Goal: Task Accomplishment & Management: Complete application form

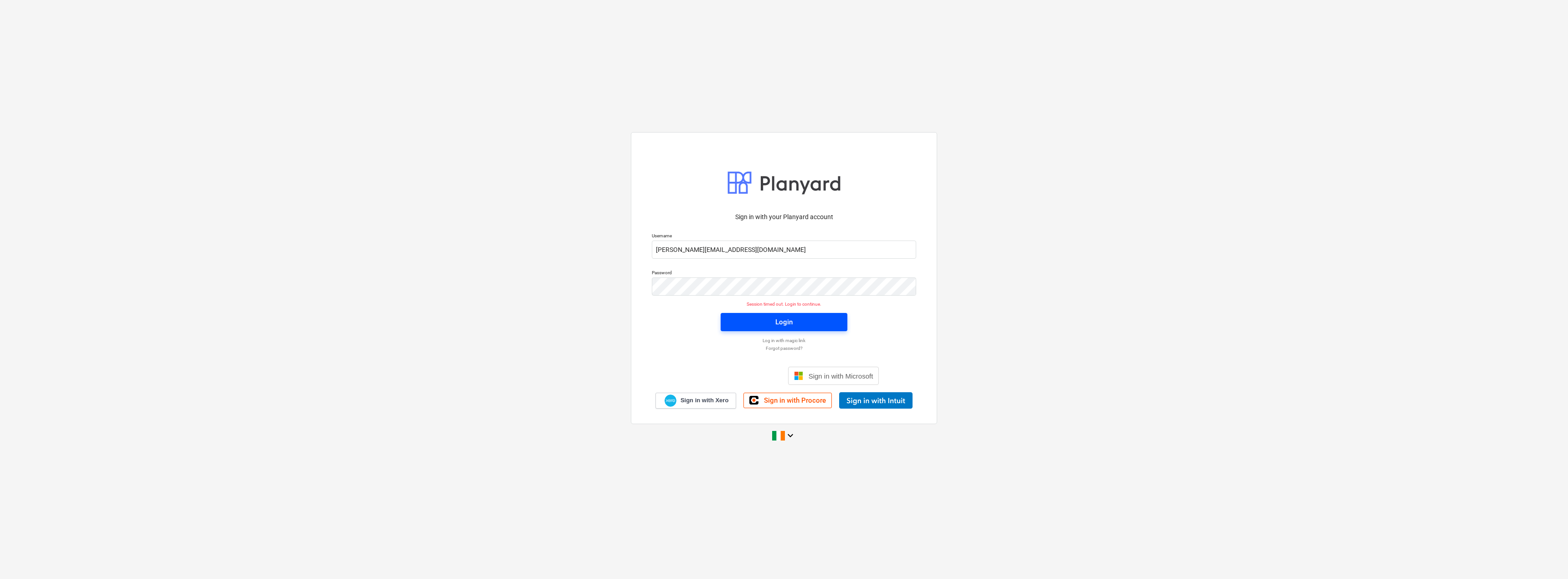
click at [782, 324] on div "Login" at bounding box center [784, 322] width 17 height 12
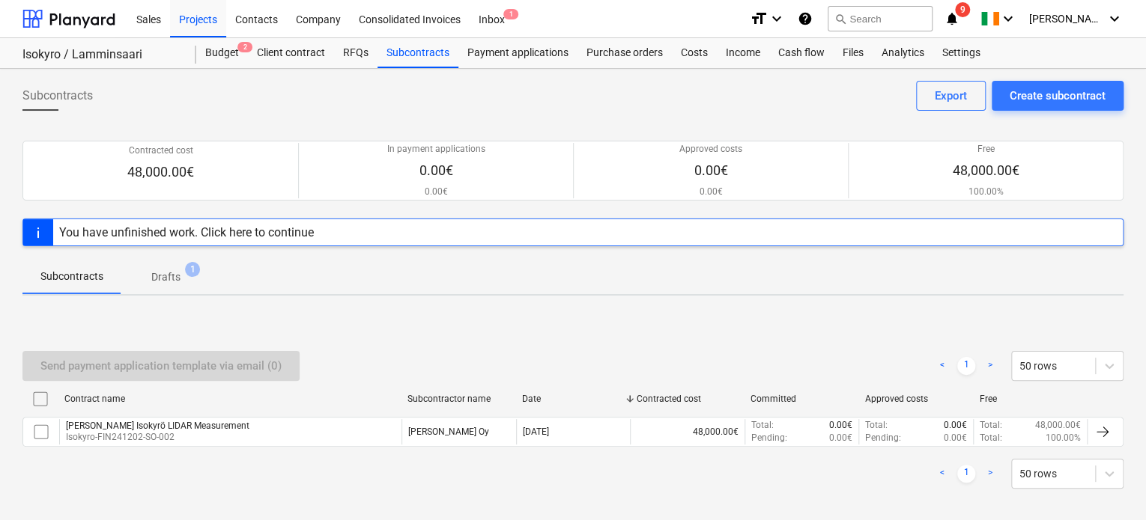
click at [160, 281] on p "Drafts" at bounding box center [165, 278] width 29 height 16
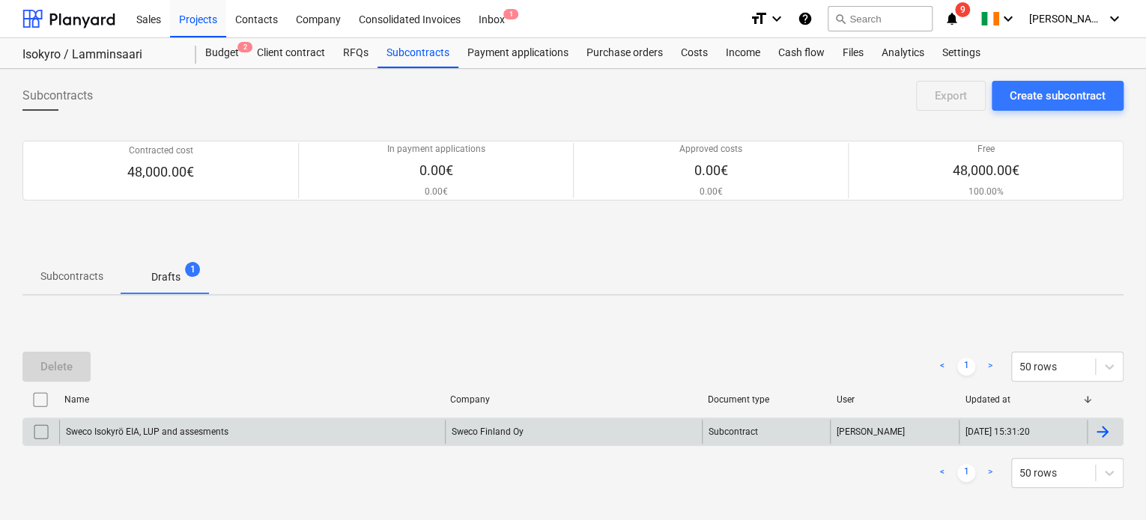
click at [150, 437] on div "Sweco Isokyrö EIA, LUP and assesments" at bounding box center [252, 432] width 386 height 24
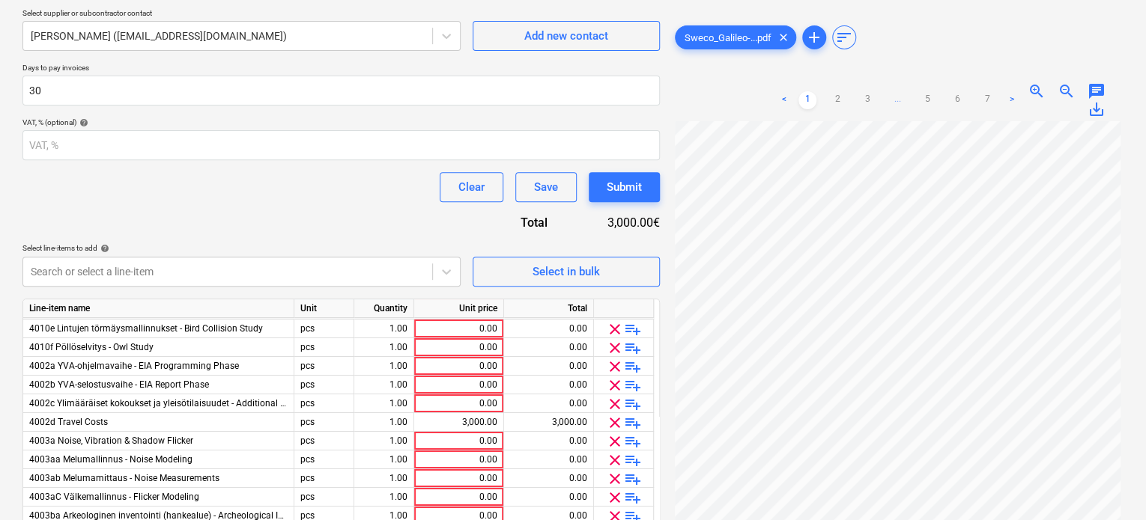
scroll to position [75, 0]
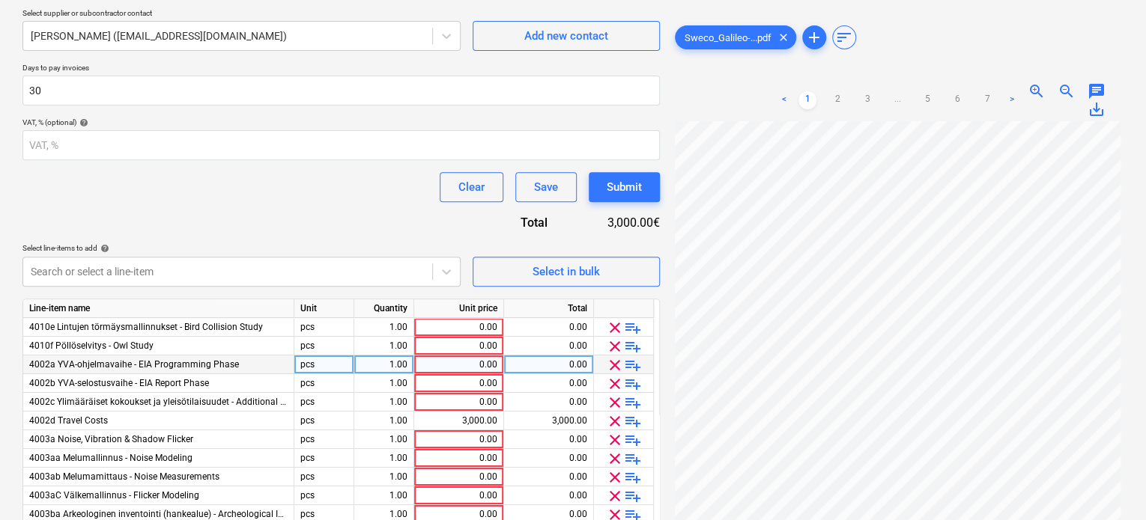
click at [458, 367] on div "0.00" at bounding box center [458, 365] width 77 height 19
type input "25000"
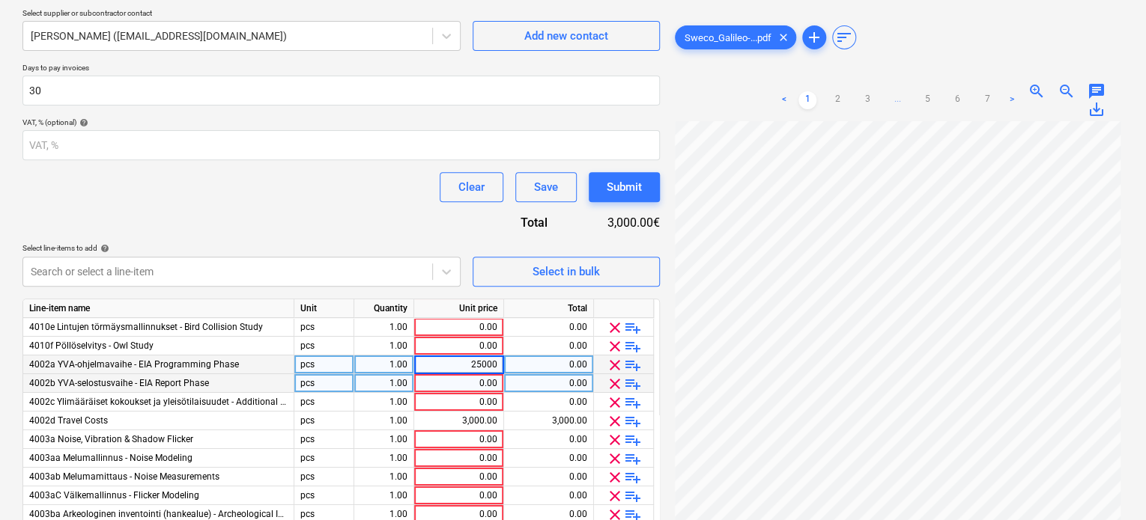
click at [456, 384] on div "0.00" at bounding box center [458, 383] width 77 height 19
type input "70000"
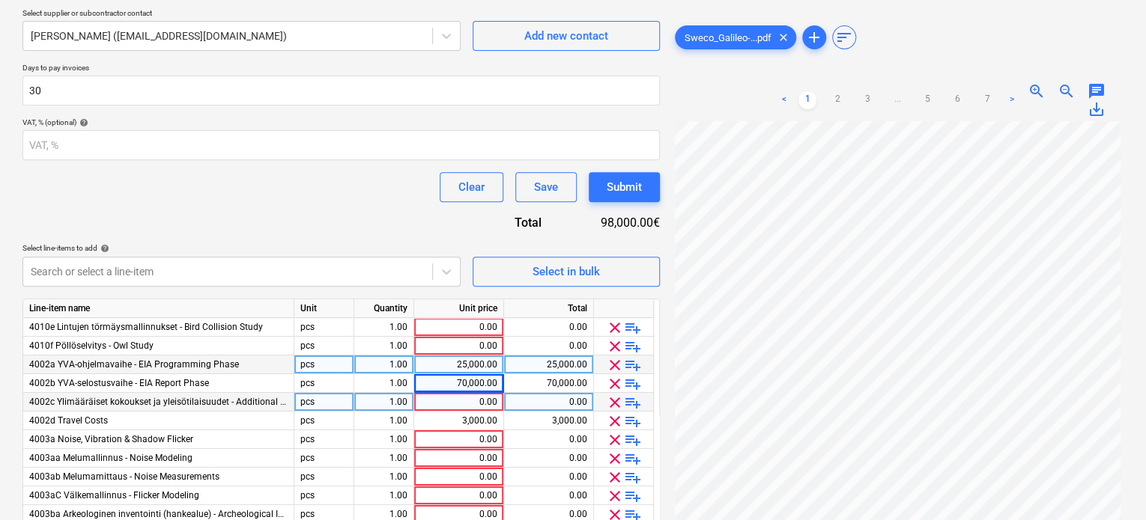
click at [453, 404] on div "0.00" at bounding box center [458, 402] width 77 height 19
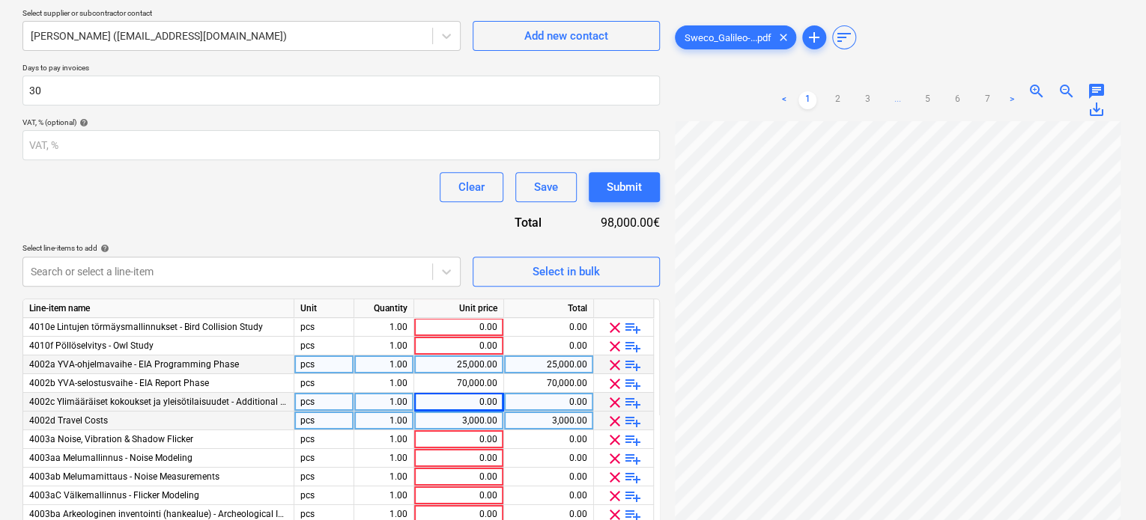
click at [126, 416] on div "4002d Travel Costs" at bounding box center [158, 421] width 271 height 19
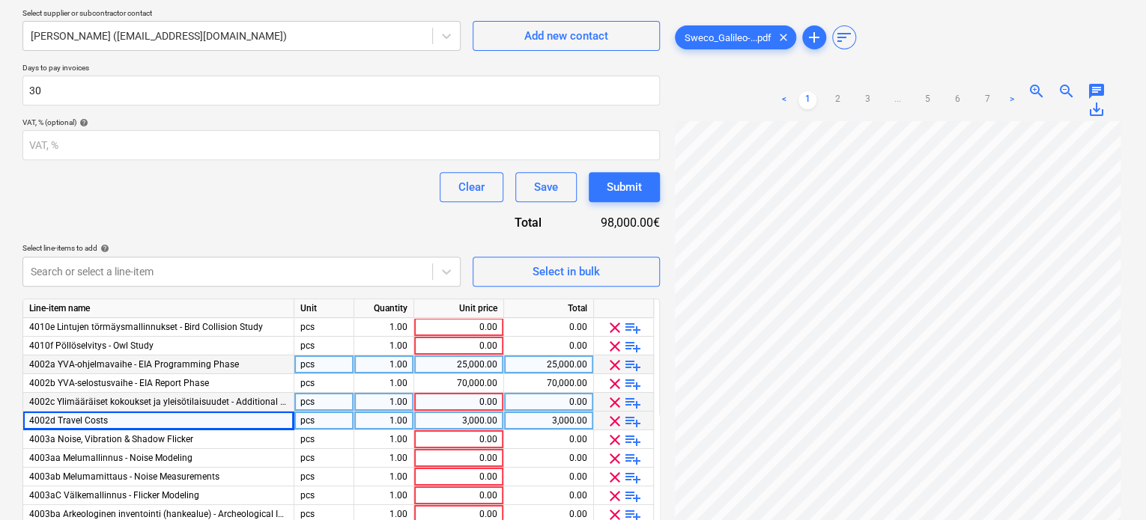
click at [124, 421] on div "4002d Travel Costs" at bounding box center [158, 421] width 271 height 19
click at [124, 419] on div "4002d Travel Costs" at bounding box center [158, 421] width 271 height 19
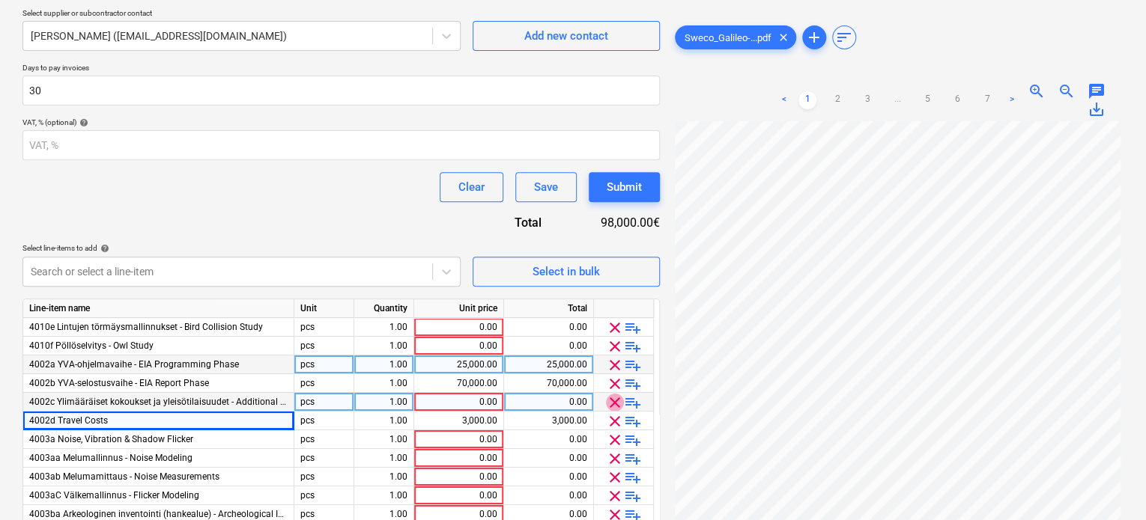
click at [610, 401] on span "clear" at bounding box center [615, 403] width 18 height 18
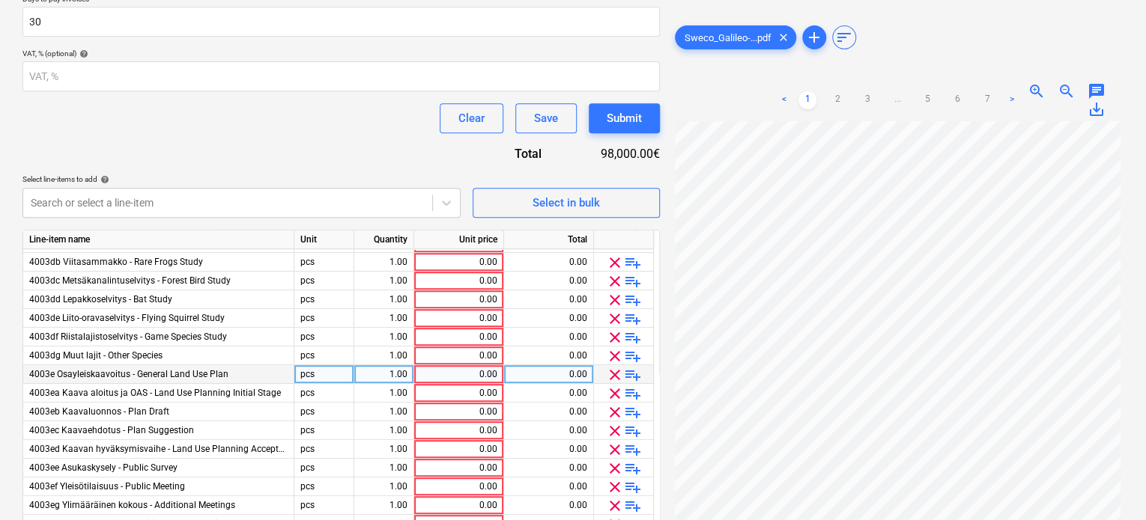
scroll to position [300, 0]
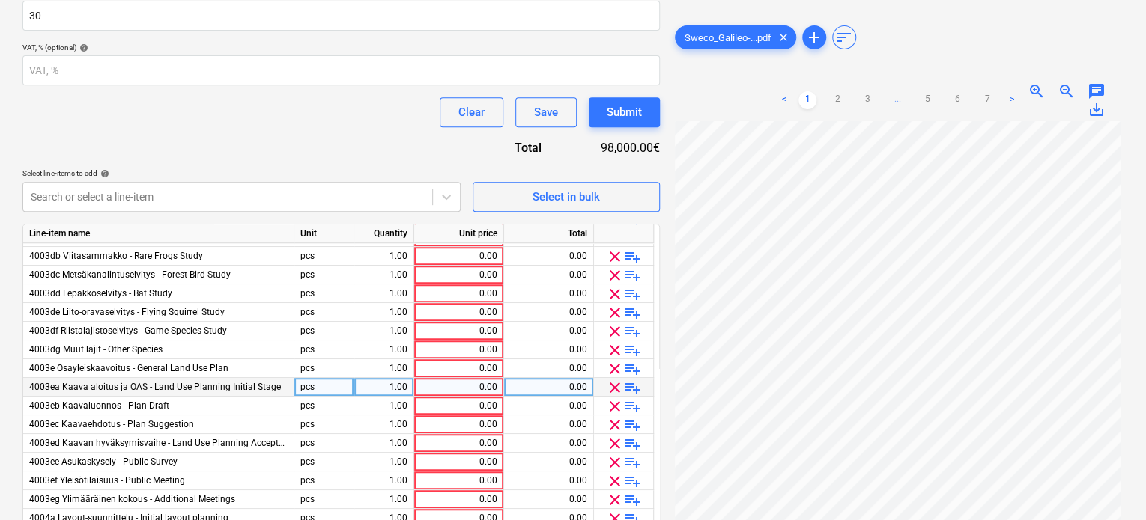
click at [455, 389] on div "0.00" at bounding box center [458, 387] width 77 height 19
type input "12000"
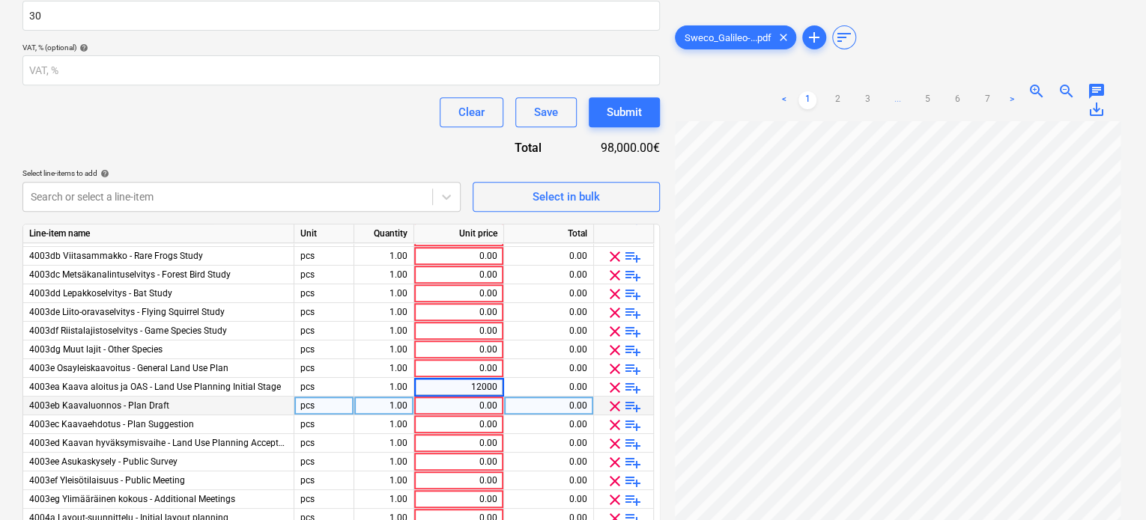
click at [452, 408] on div "0.00" at bounding box center [458, 406] width 77 height 19
type input "24000"
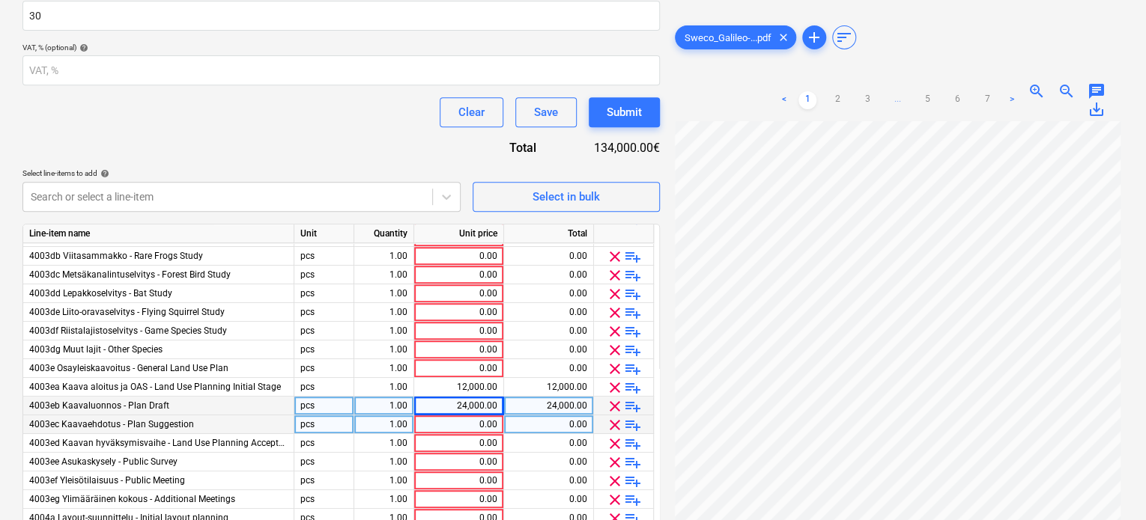
click at [457, 425] on div "0.00" at bounding box center [458, 425] width 77 height 19
type input "15000"
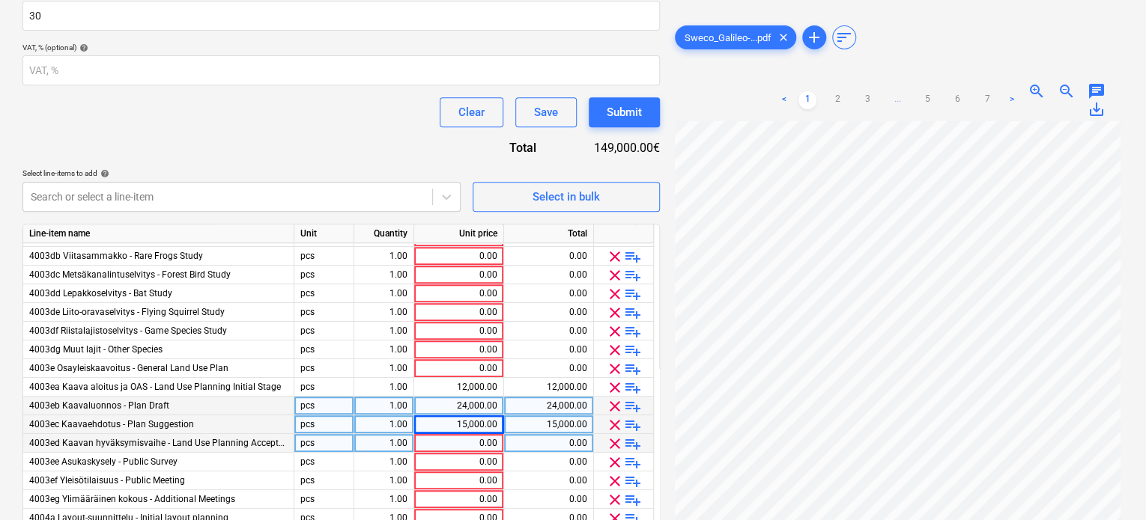
click at [455, 440] on div "0.00" at bounding box center [458, 443] width 77 height 19
type input "8000"
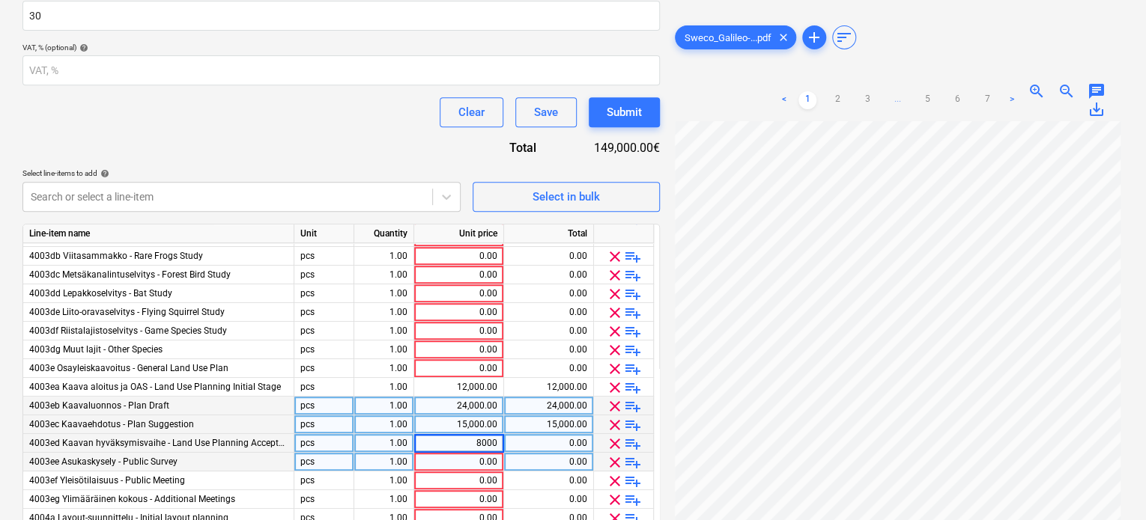
click at [452, 459] on div "0.00" at bounding box center [458, 462] width 77 height 19
click at [609, 458] on span "clear" at bounding box center [615, 463] width 18 height 18
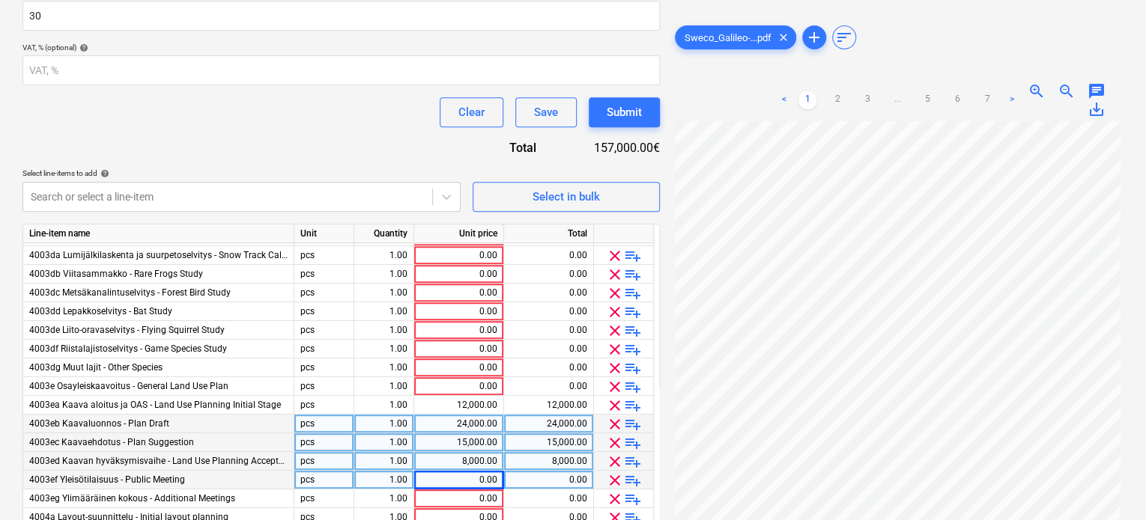
scroll to position [408, 0]
click at [613, 485] on span "clear" at bounding box center [615, 482] width 18 height 18
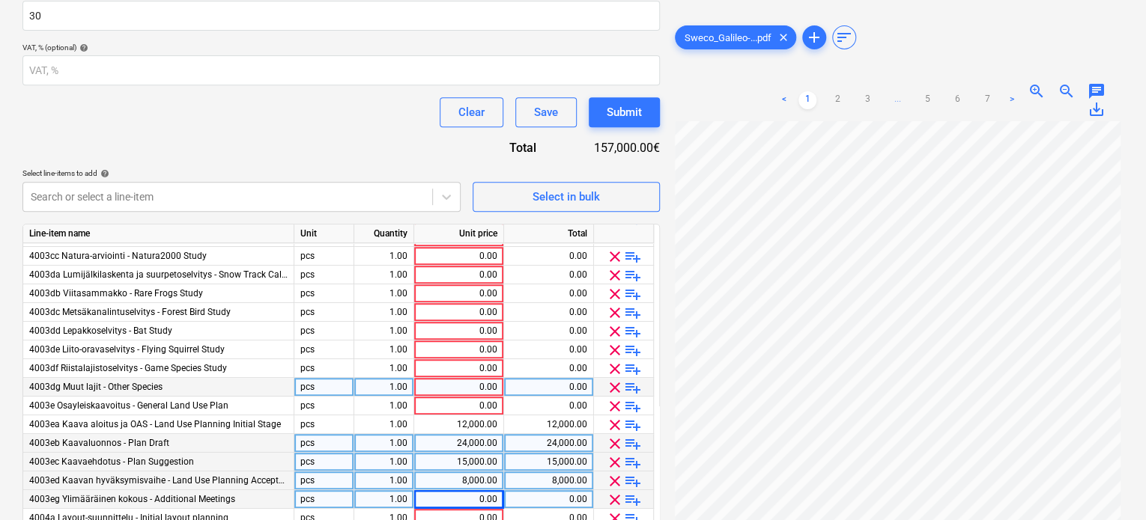
click at [613, 389] on span "clear" at bounding box center [615, 388] width 18 height 18
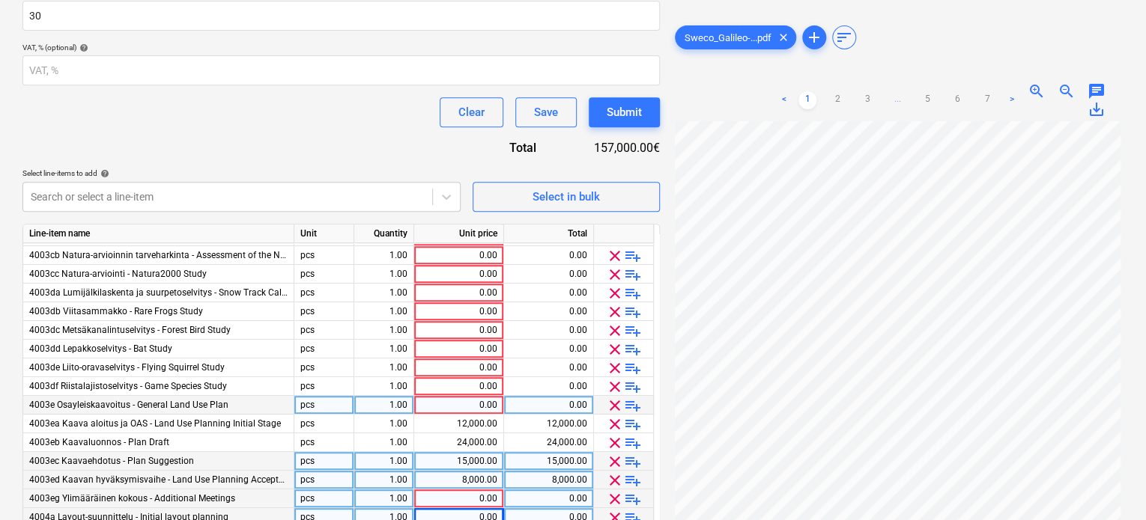
scroll to position [371, 0]
click at [612, 404] on span "clear" at bounding box center [615, 406] width 18 height 18
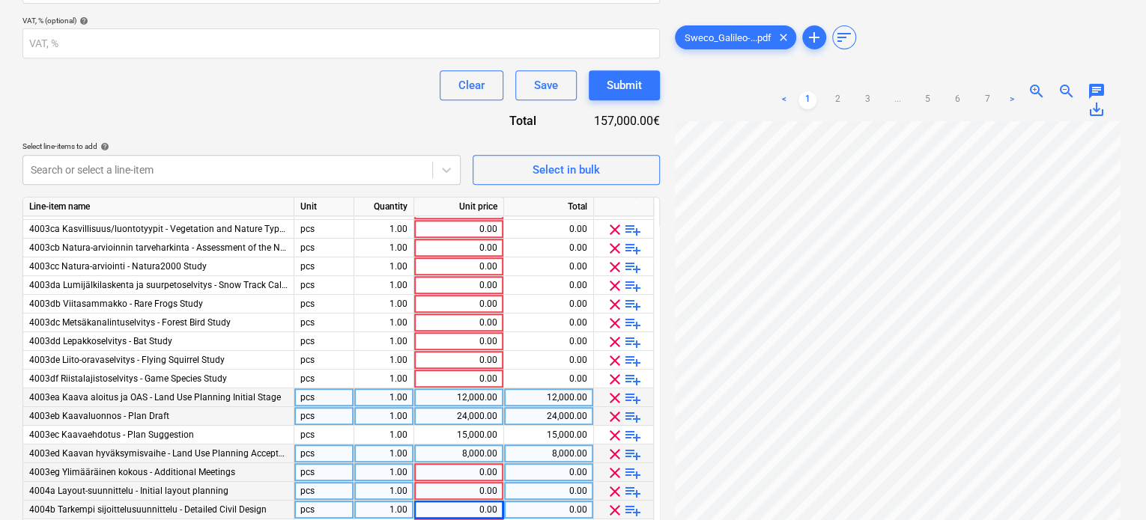
scroll to position [374, 0]
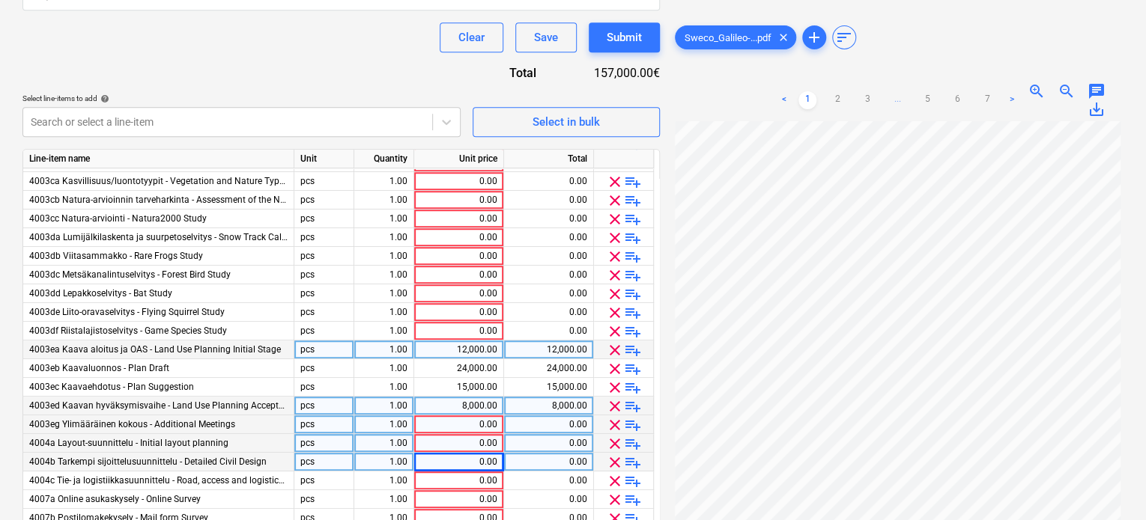
click at [608, 425] on span "clear" at bounding box center [615, 425] width 18 height 18
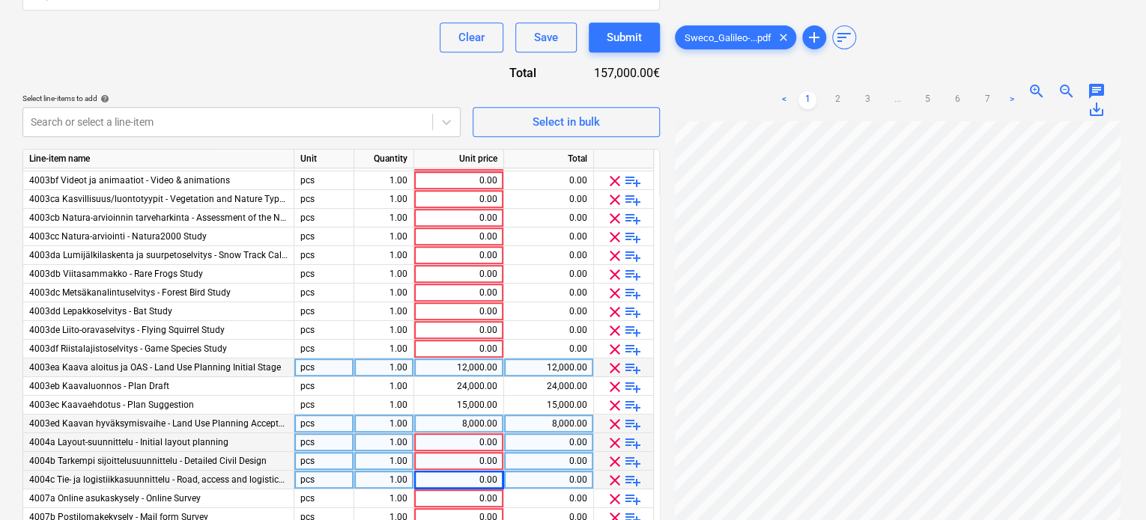
scroll to position [333, 0]
click at [610, 461] on span "clear" at bounding box center [615, 463] width 18 height 18
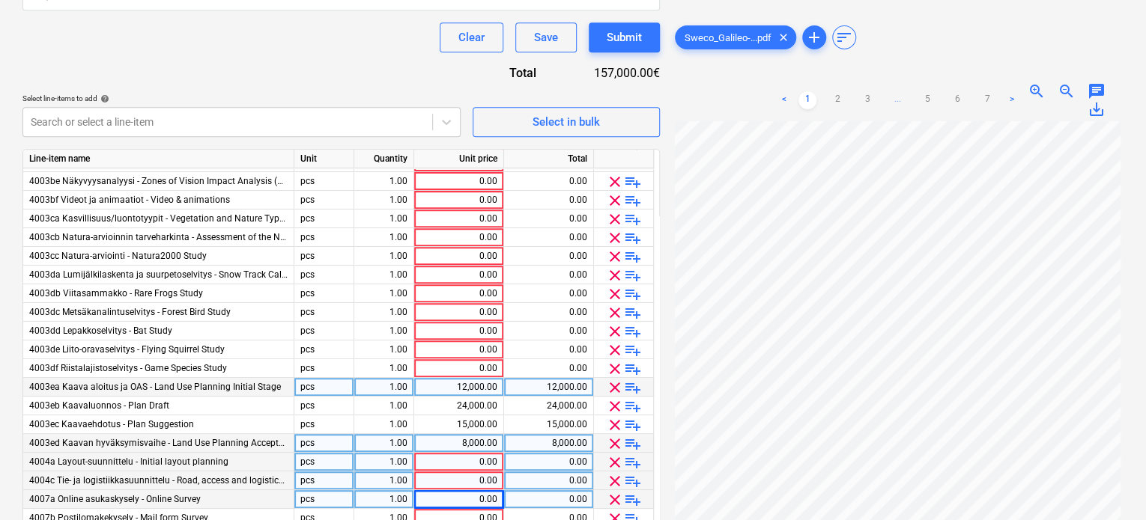
click at [612, 461] on span "clear" at bounding box center [615, 463] width 18 height 18
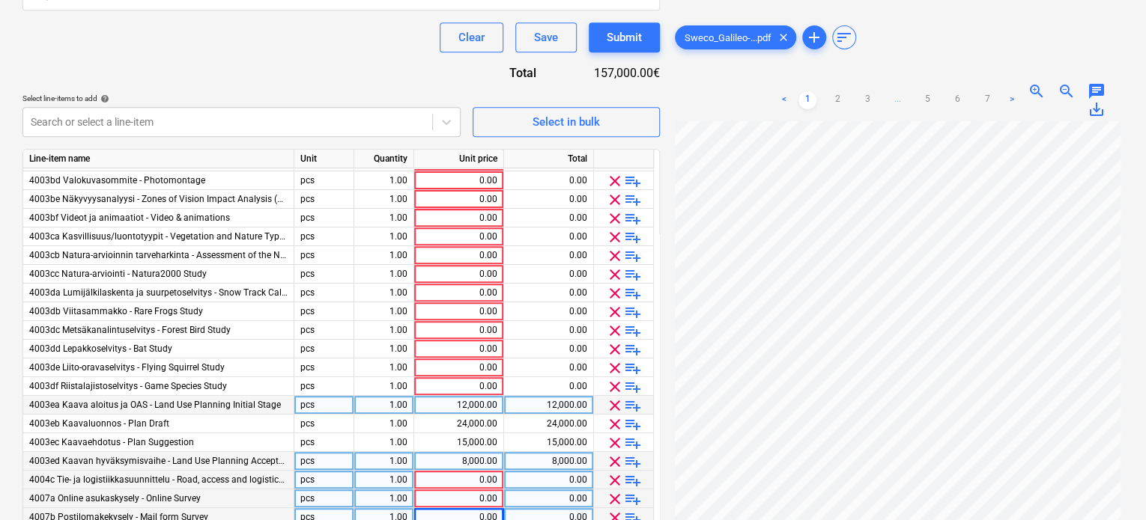
scroll to position [297, 0]
click at [611, 479] on span "clear" at bounding box center [615, 481] width 18 height 18
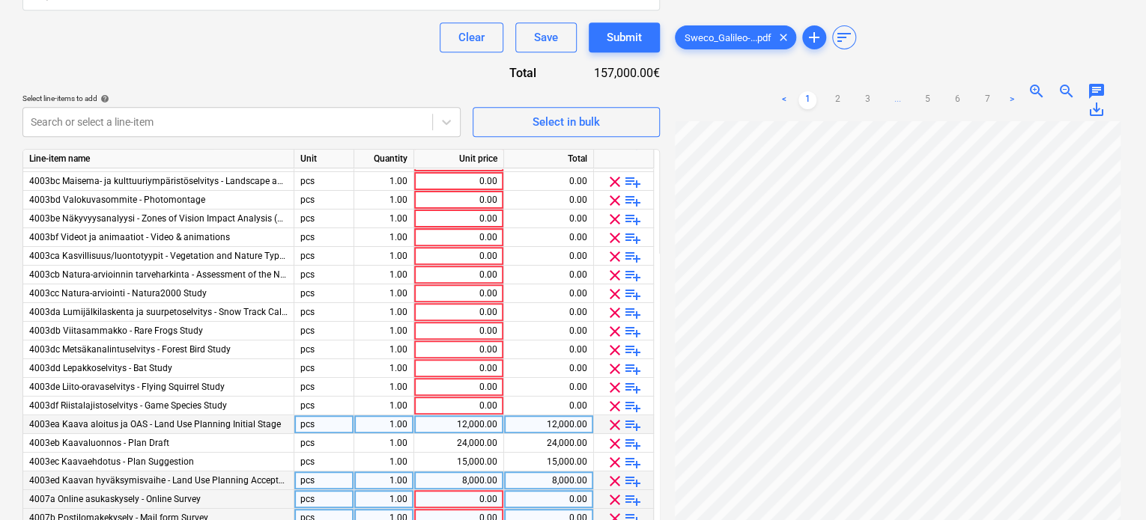
click at [613, 497] on span "clear" at bounding box center [615, 500] width 18 height 18
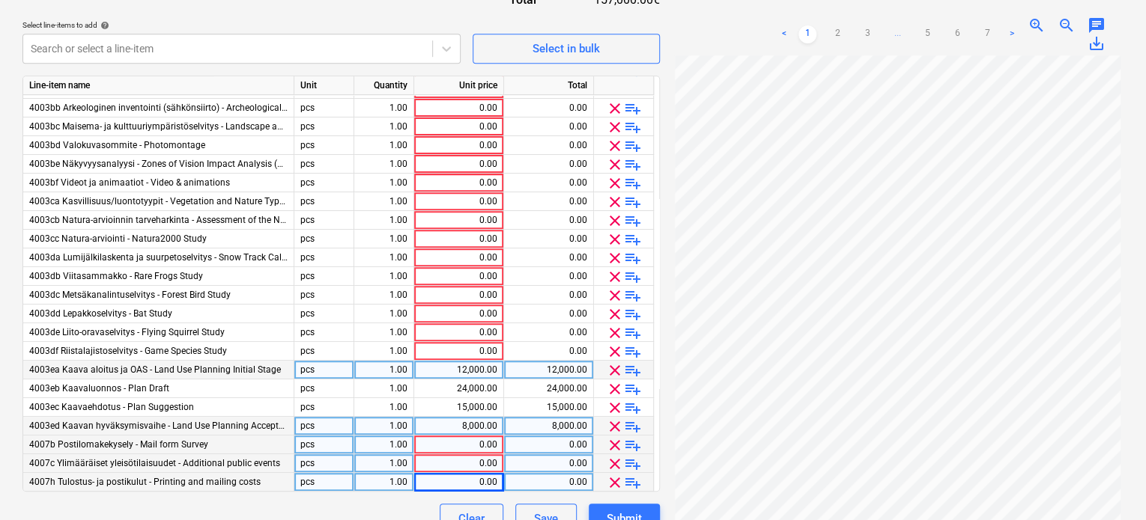
scroll to position [449, 0]
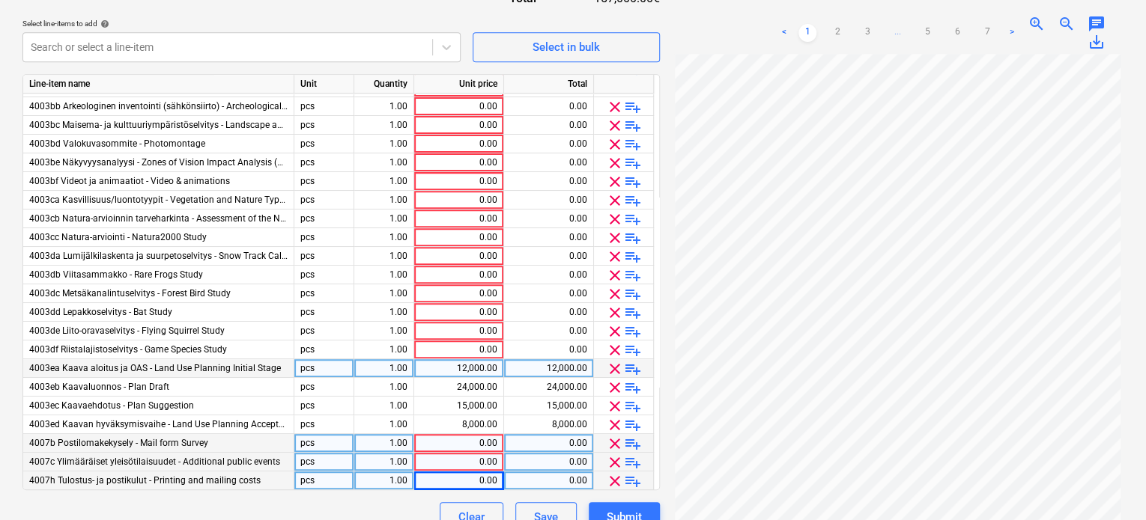
click at [613, 446] on span "clear" at bounding box center [615, 444] width 18 height 18
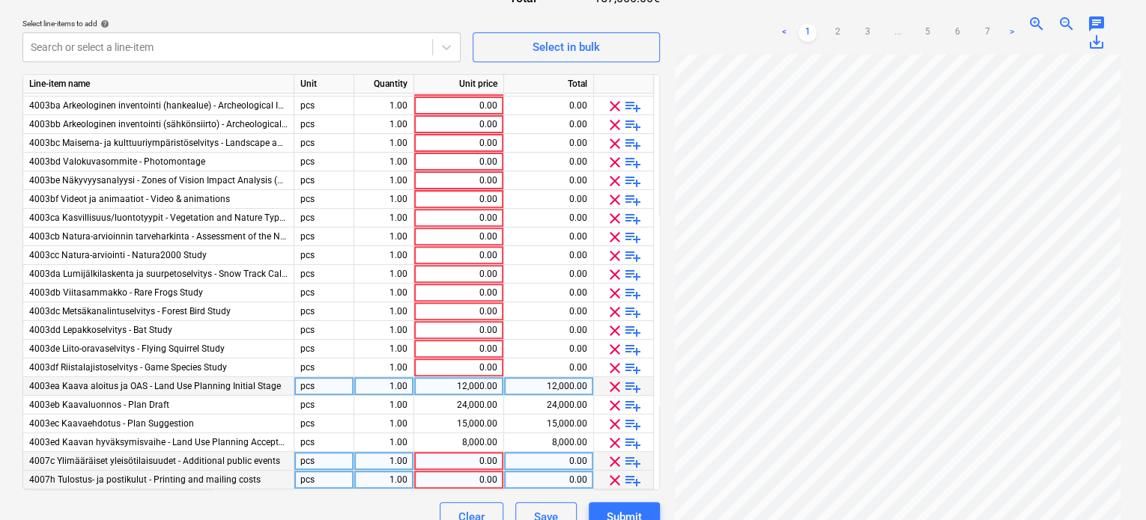
scroll to position [240, 0]
click at [613, 461] on span "clear" at bounding box center [615, 463] width 18 height 18
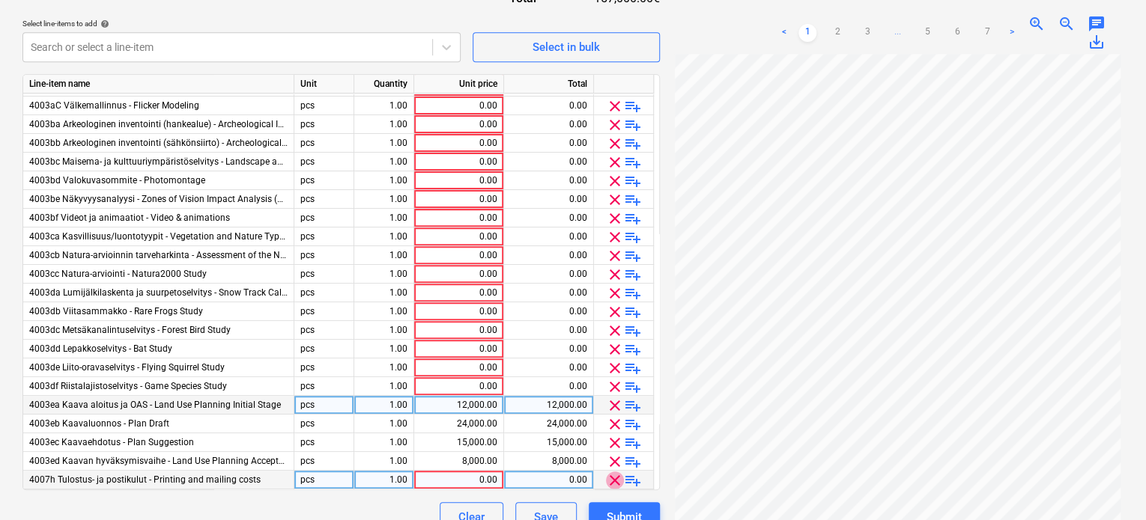
click at [612, 479] on span "clear" at bounding box center [615, 481] width 18 height 18
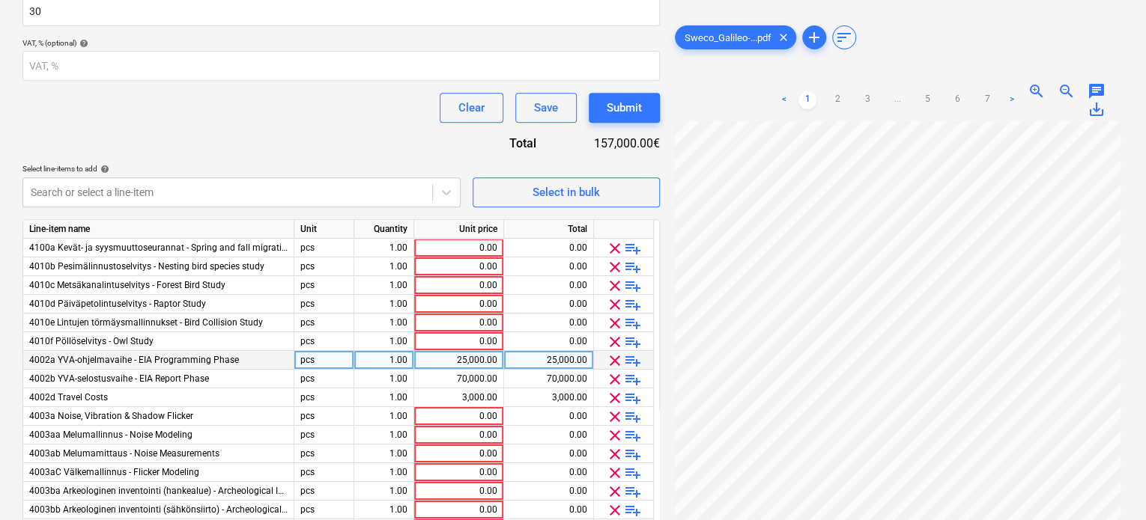
scroll to position [300, 0]
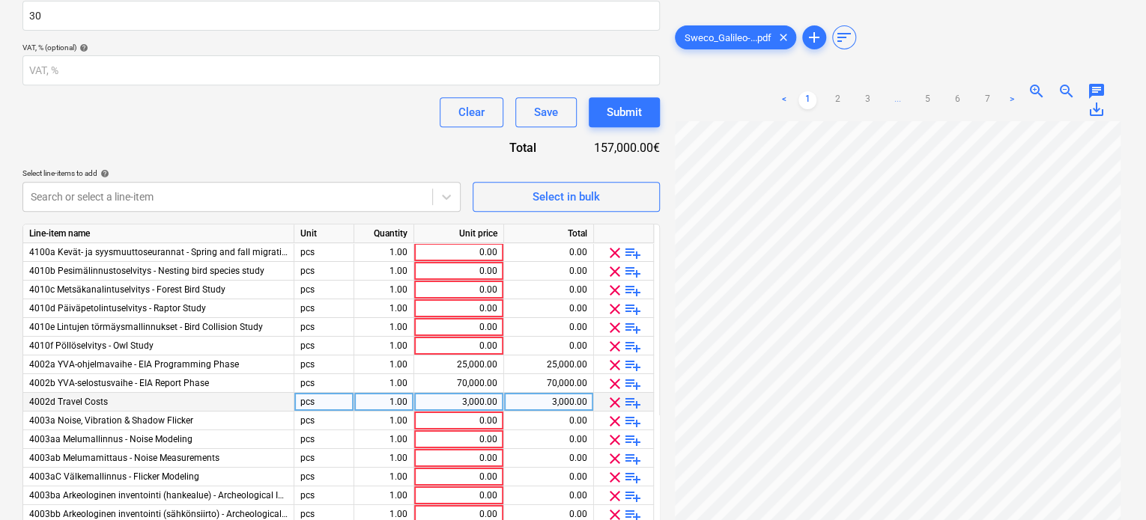
click at [458, 400] on div "3,000.00" at bounding box center [458, 402] width 77 height 19
type input "7500"
click at [200, 398] on div "4002d Travel Costs" at bounding box center [158, 402] width 271 height 19
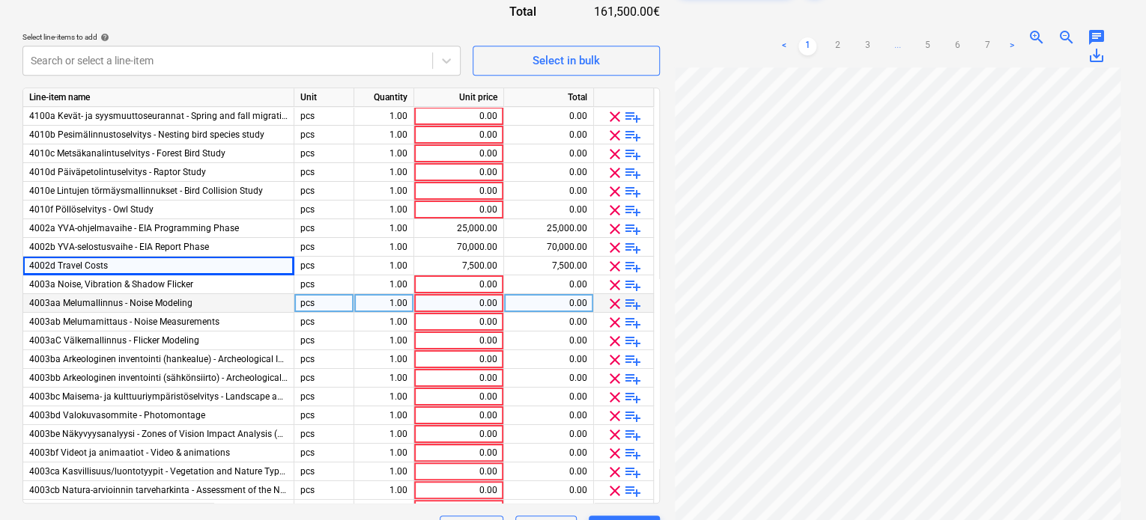
scroll to position [398, 0]
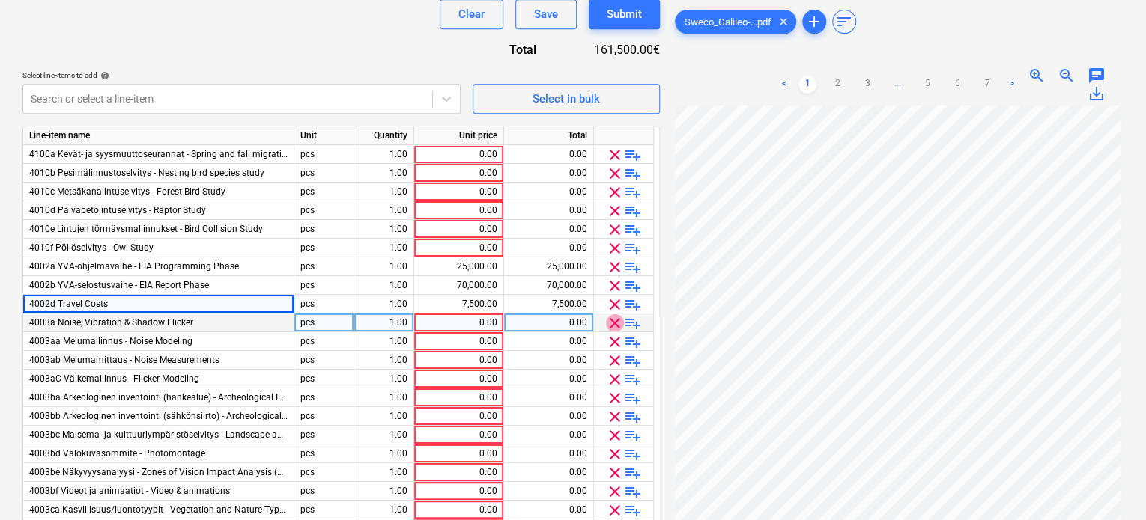
click at [617, 321] on span "clear" at bounding box center [615, 324] width 18 height 18
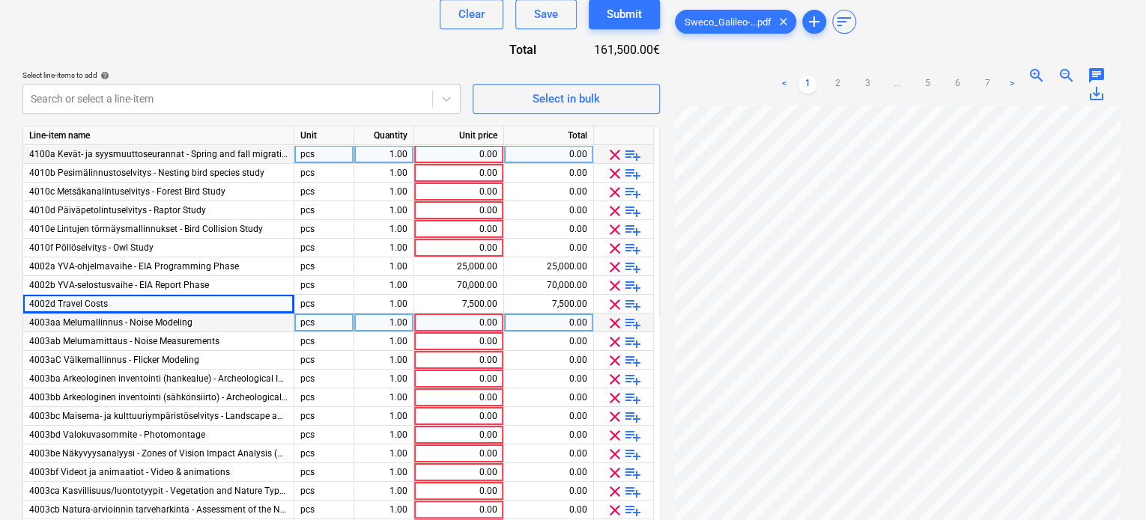
click at [440, 154] on div "0.00" at bounding box center [458, 154] width 77 height 19
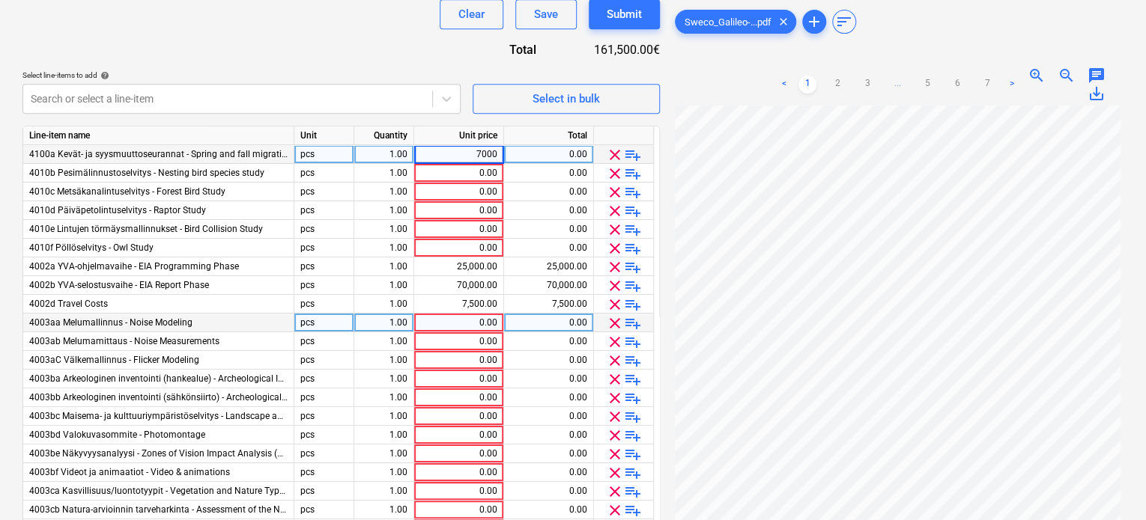
type input "70000"
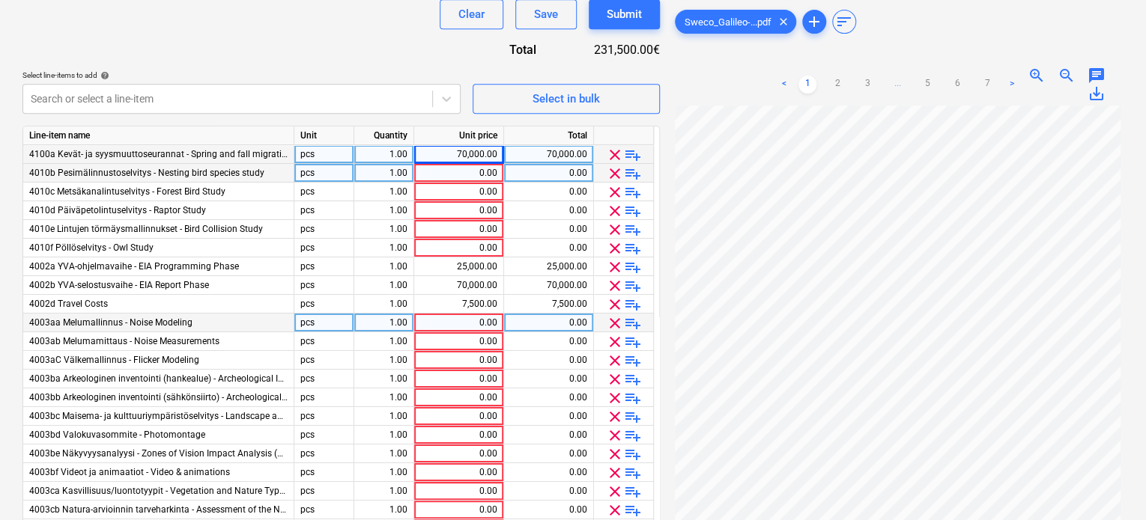
click at [437, 170] on div "0.00" at bounding box center [458, 173] width 77 height 19
type input "19300"
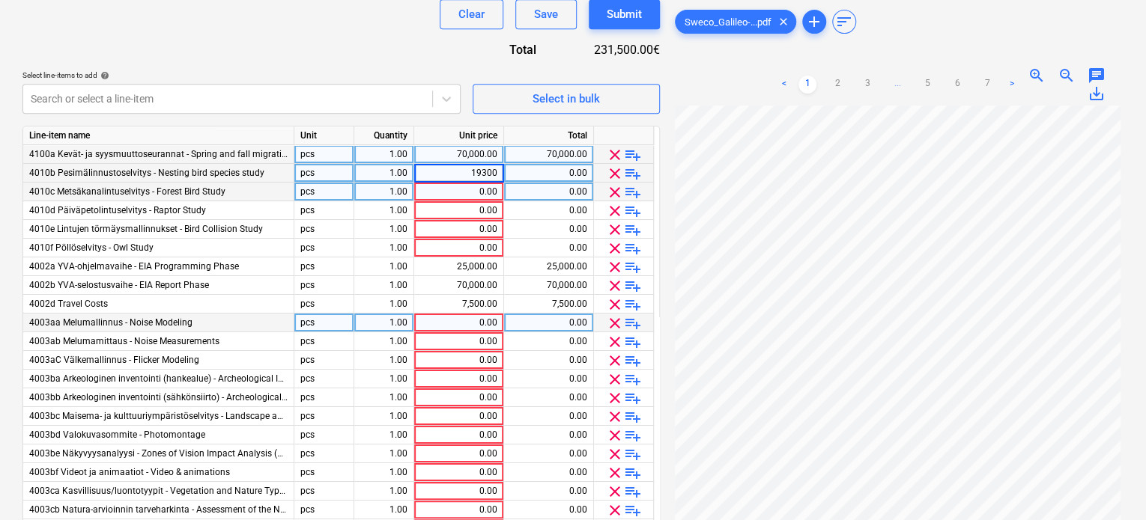
click at [440, 194] on div "0.00" at bounding box center [458, 192] width 77 height 19
click at [475, 191] on div "0.00" at bounding box center [458, 192] width 77 height 19
type input "8100"
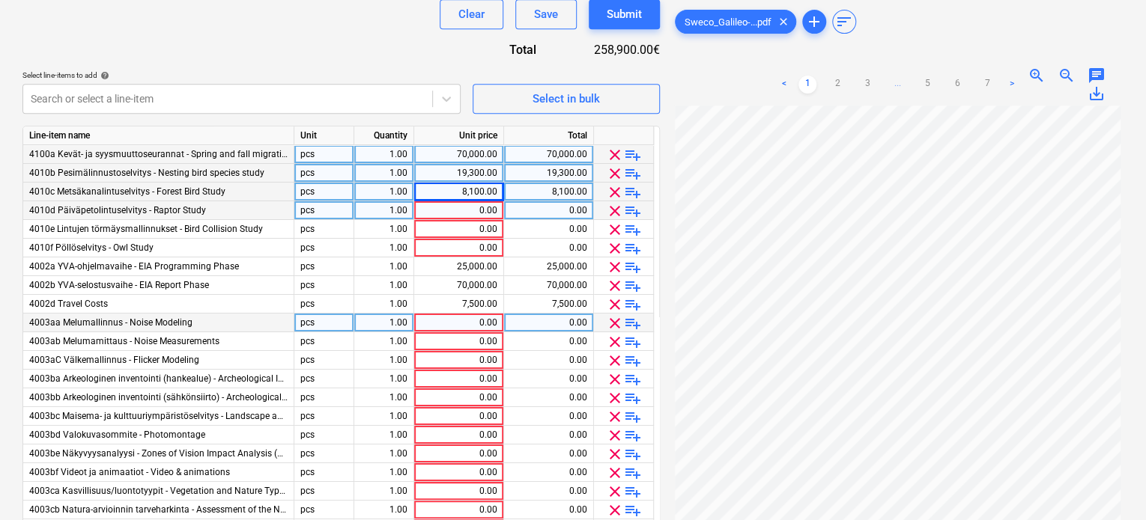
click at [465, 212] on div "0.00" at bounding box center [458, 210] width 77 height 19
type input "36400"
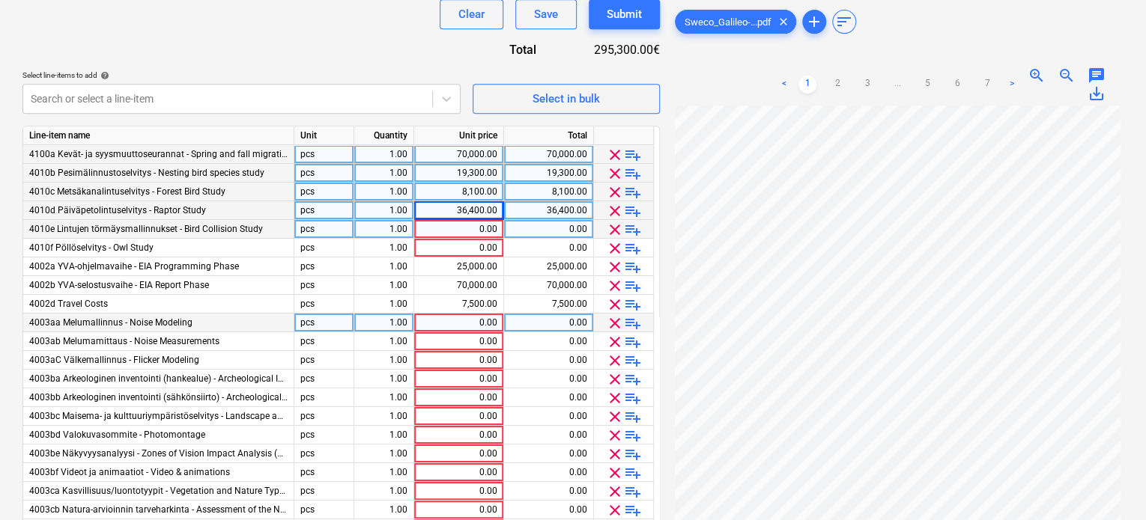
click at [613, 230] on span "clear" at bounding box center [615, 230] width 18 height 18
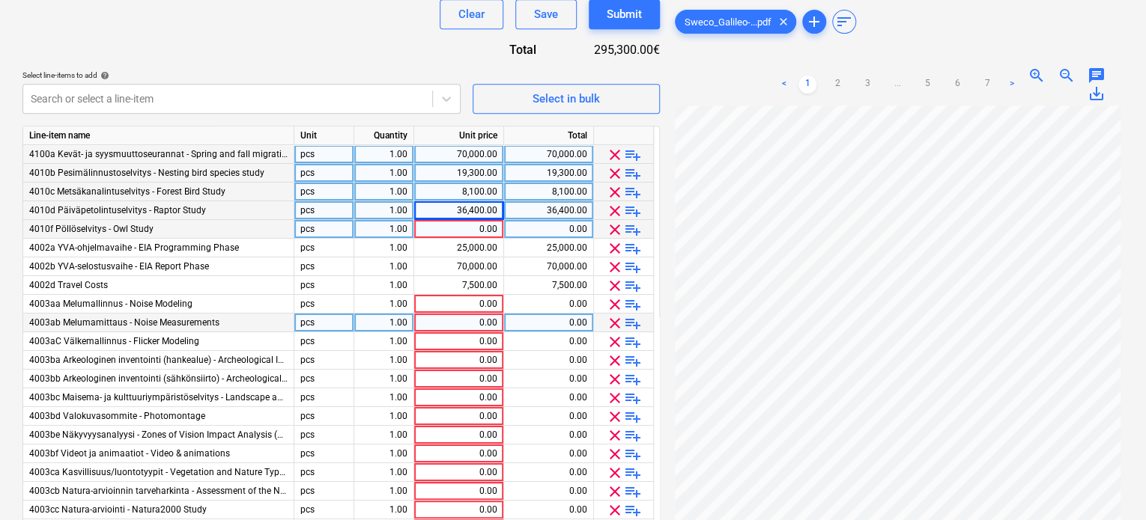
click at [465, 234] on div "0.00" at bounding box center [458, 229] width 77 height 19
type input "10200"
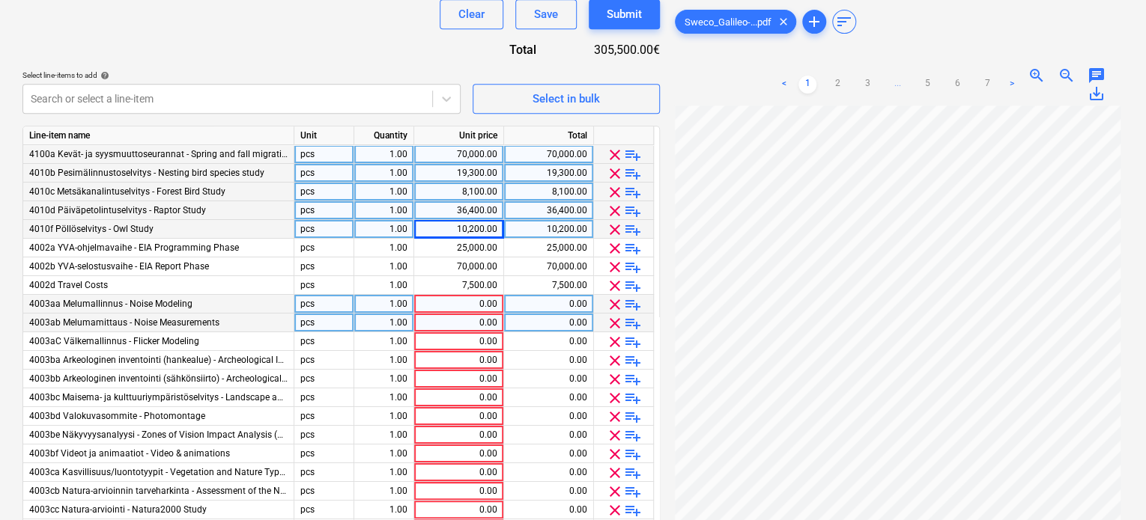
click at [451, 305] on div "0.00" at bounding box center [458, 304] width 77 height 19
click at [461, 296] on div "0.00" at bounding box center [458, 304] width 77 height 19
type input "3500"
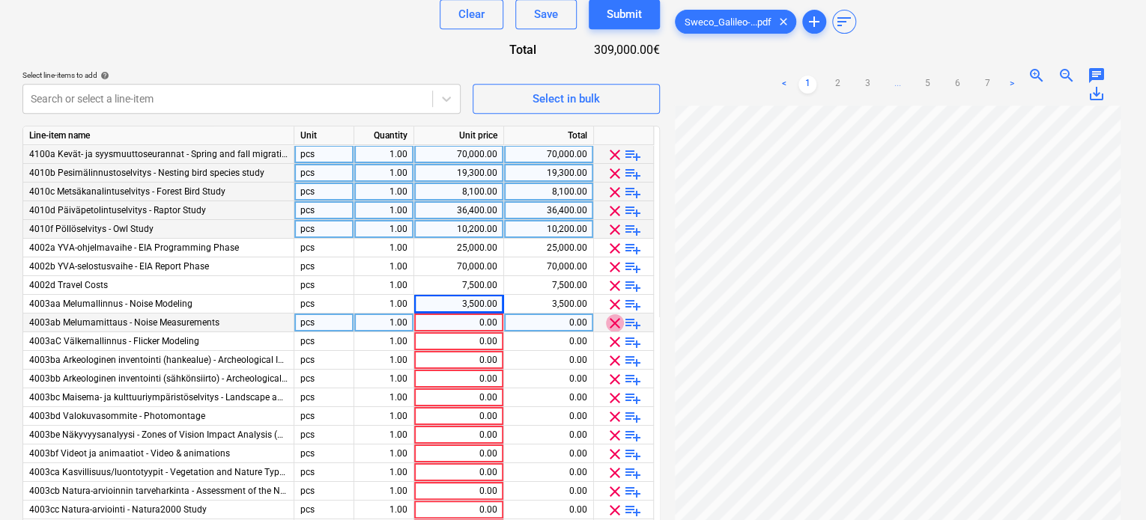
click at [608, 326] on span "clear" at bounding box center [615, 324] width 18 height 18
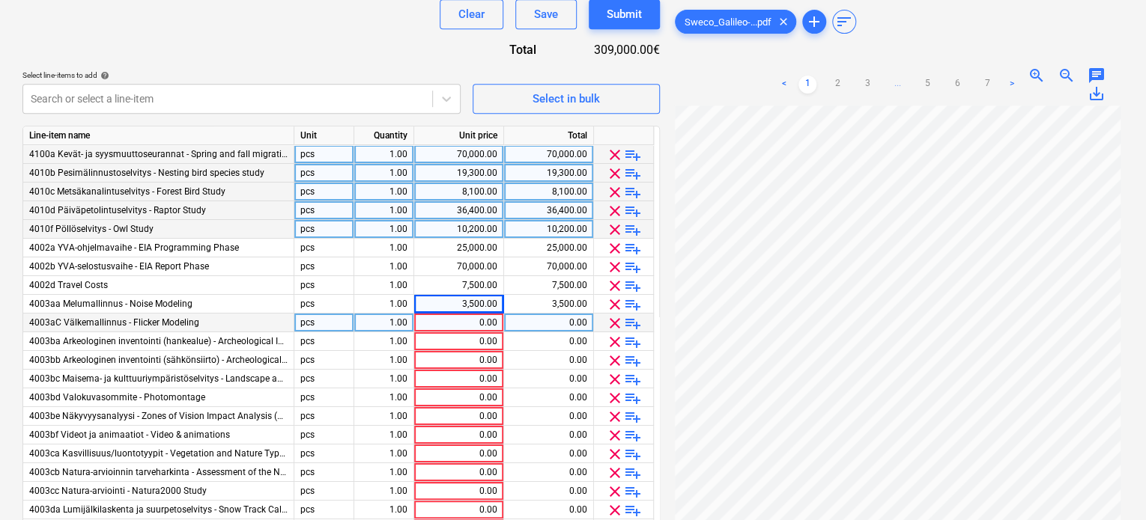
click at [472, 318] on div "0.00" at bounding box center [458, 323] width 77 height 19
type input "3000"
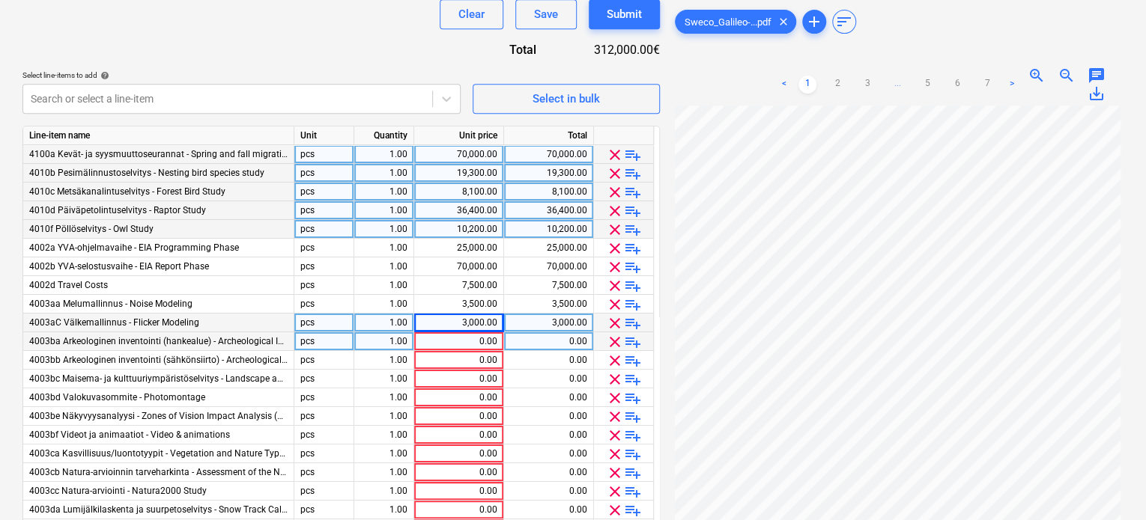
click at [464, 342] on div "0.00" at bounding box center [458, 341] width 77 height 19
type input "10500"
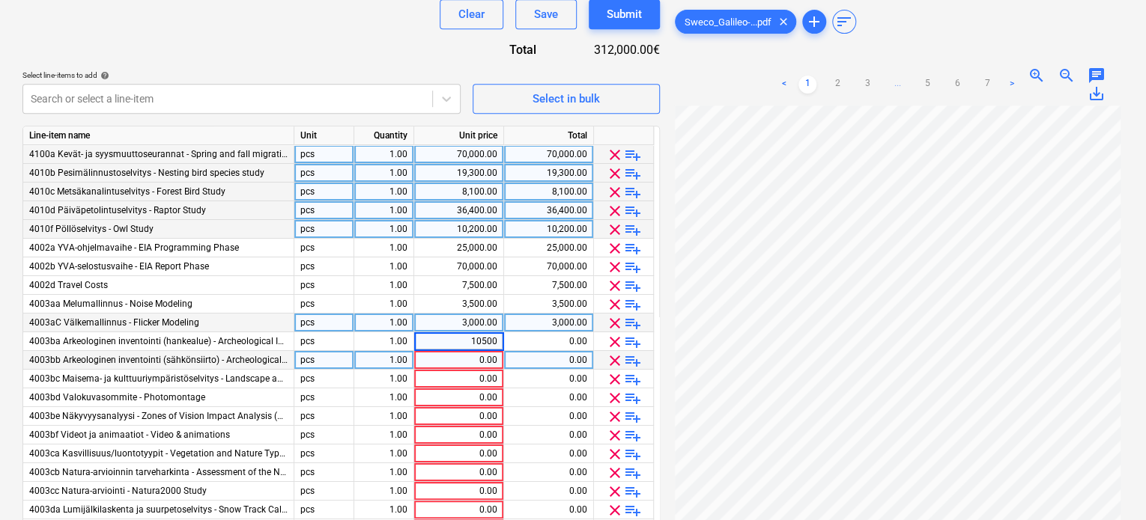
click at [458, 359] on div "0.00" at bounding box center [458, 360] width 77 height 19
type input "5000"
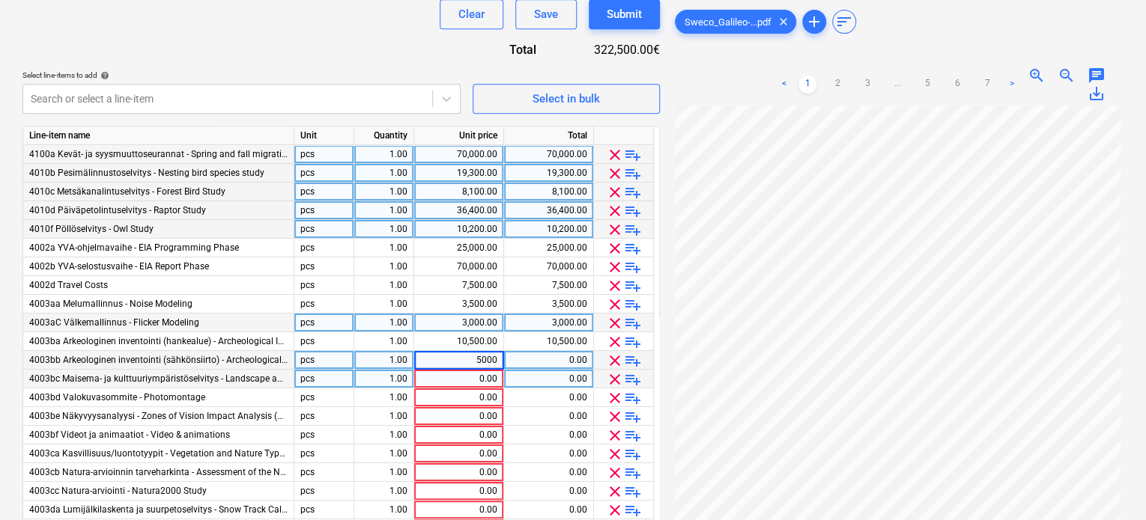
click at [455, 374] on div "0.00" at bounding box center [458, 379] width 77 height 19
type input "12000"
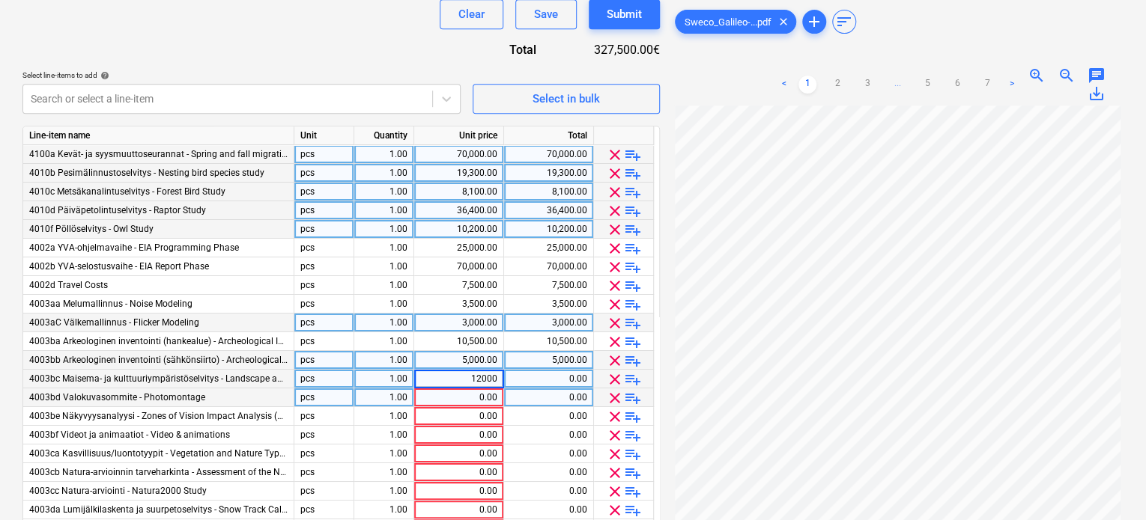
click at [454, 397] on div "0.00" at bounding box center [458, 398] width 77 height 19
type input "8000"
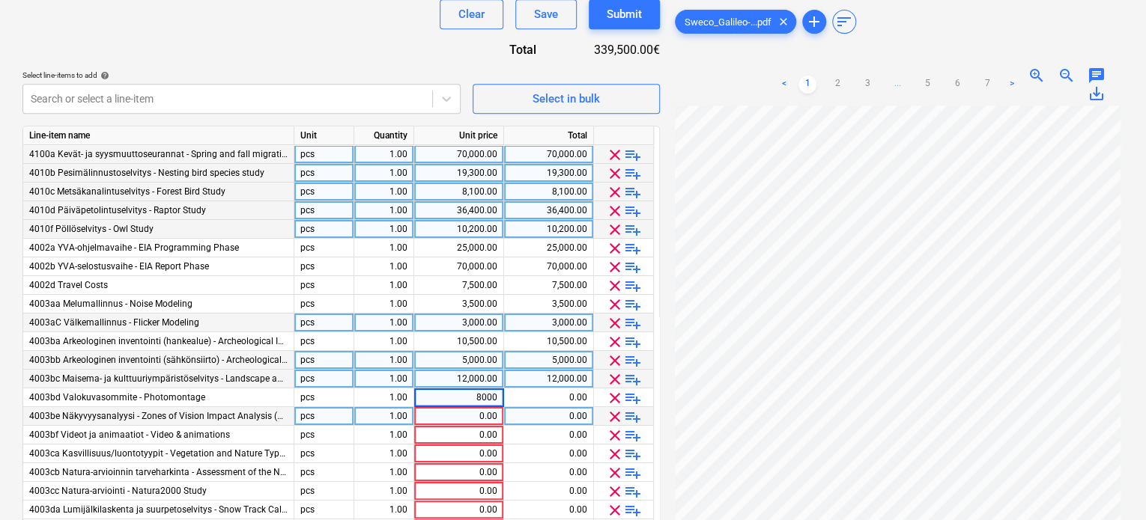
click at [452, 411] on div "0.00" at bounding box center [458, 416] width 77 height 19
type input "2500"
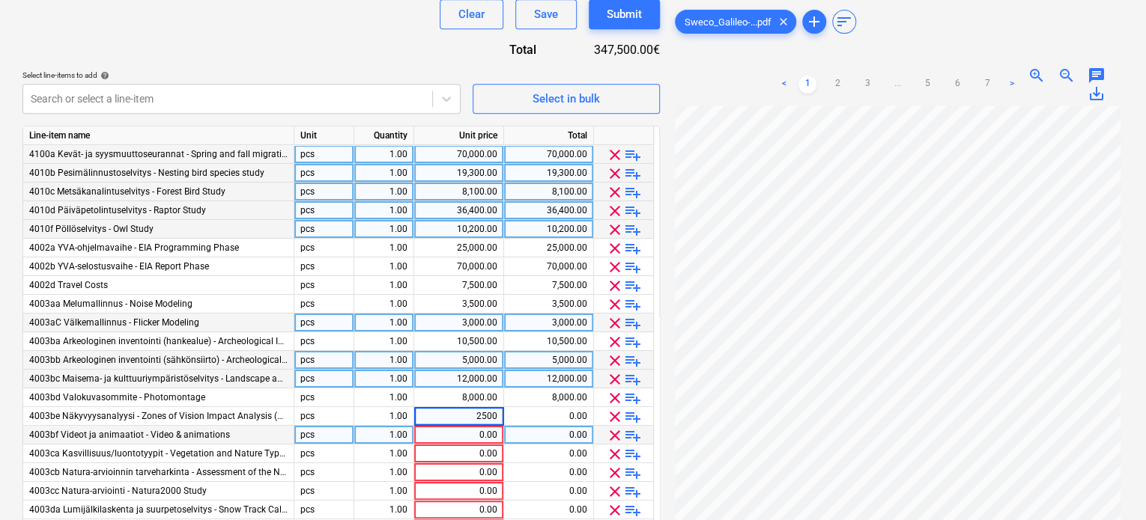
click at [446, 436] on div "0.00" at bounding box center [458, 435] width 77 height 19
type input "1500"
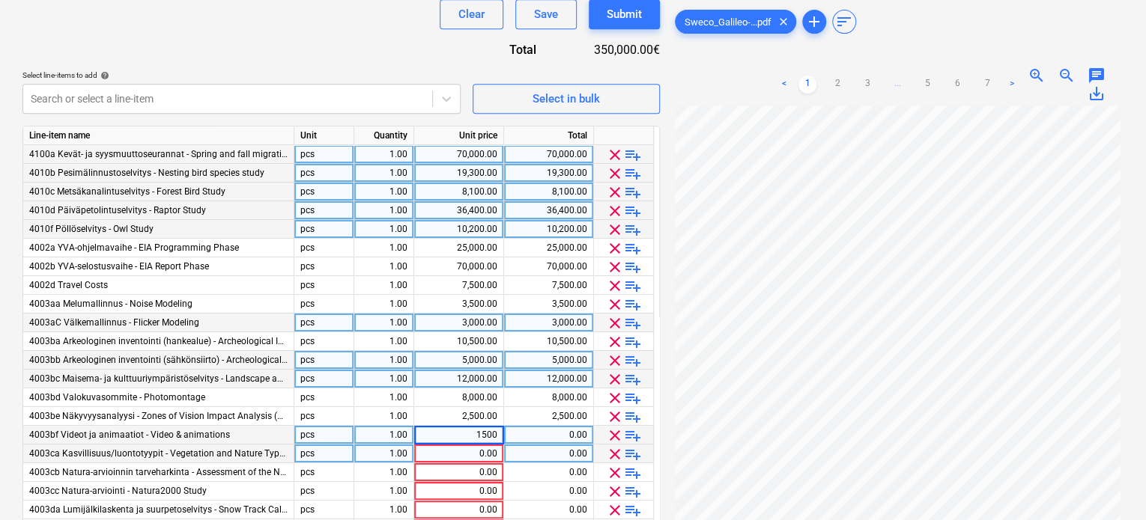
click at [438, 449] on div "0.00" at bounding box center [458, 454] width 77 height 19
type input "16000"
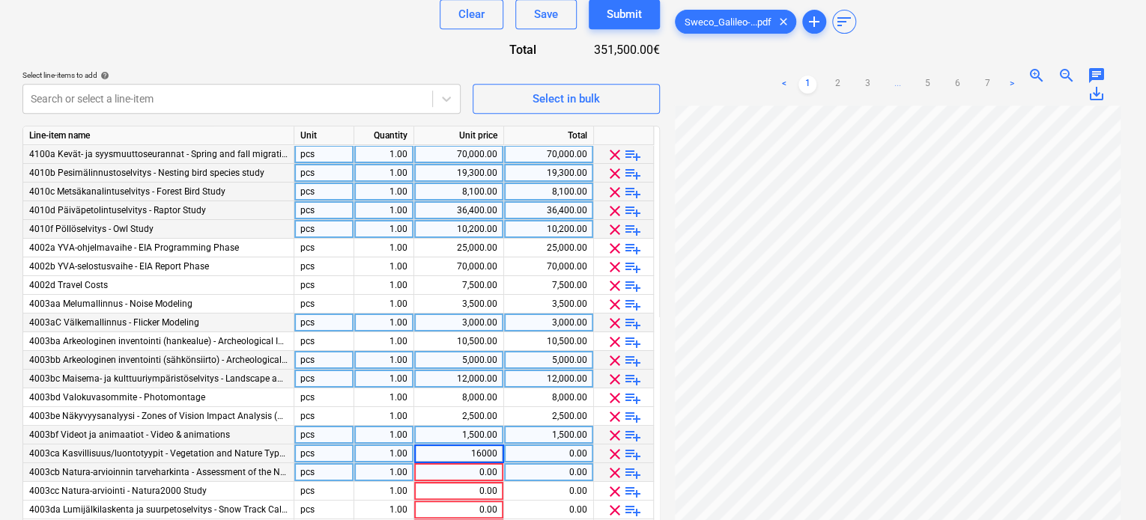
click at [430, 470] on div "0.00" at bounding box center [458, 473] width 77 height 19
type input "10000"
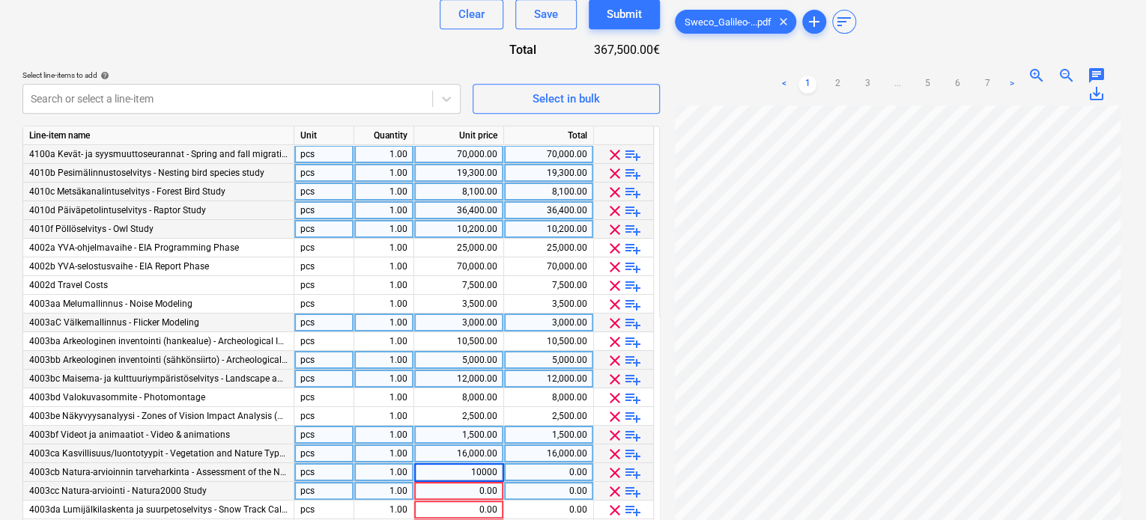
click at [429, 487] on div "0.00" at bounding box center [458, 491] width 77 height 19
click at [446, 473] on div "10,000.00" at bounding box center [458, 473] width 77 height 19
click at [611, 474] on span "clear" at bounding box center [615, 473] width 18 height 18
click at [461, 472] on div "0.00" at bounding box center [458, 473] width 77 height 19
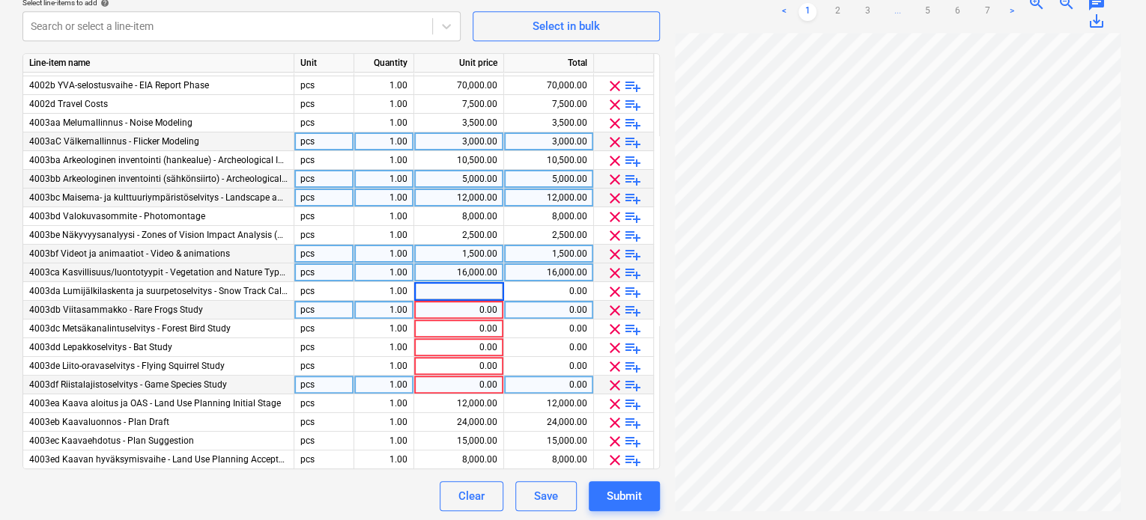
scroll to position [473, 0]
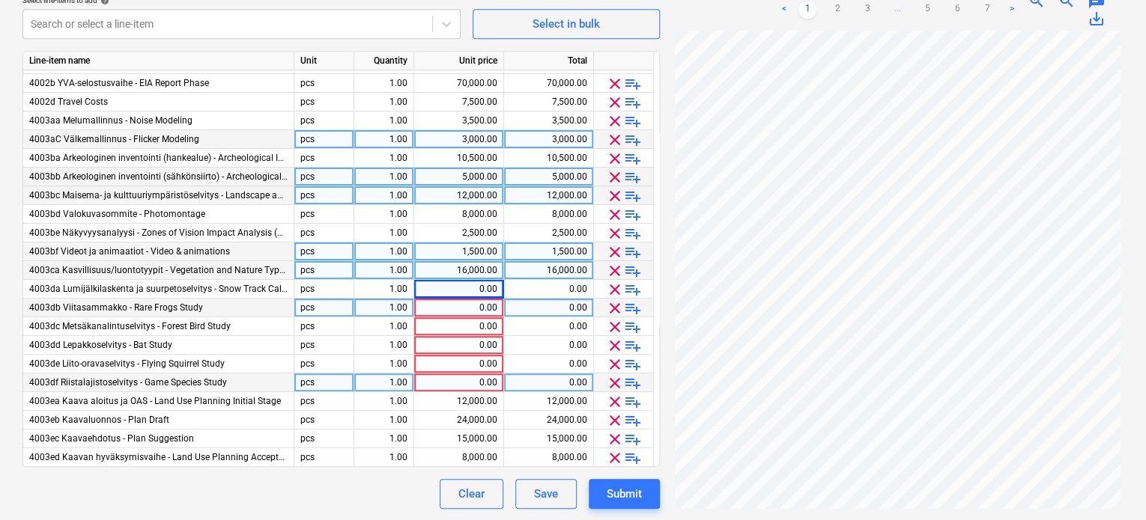
click at [443, 385] on div "0.00" at bounding box center [458, 383] width 77 height 19
type input "5500"
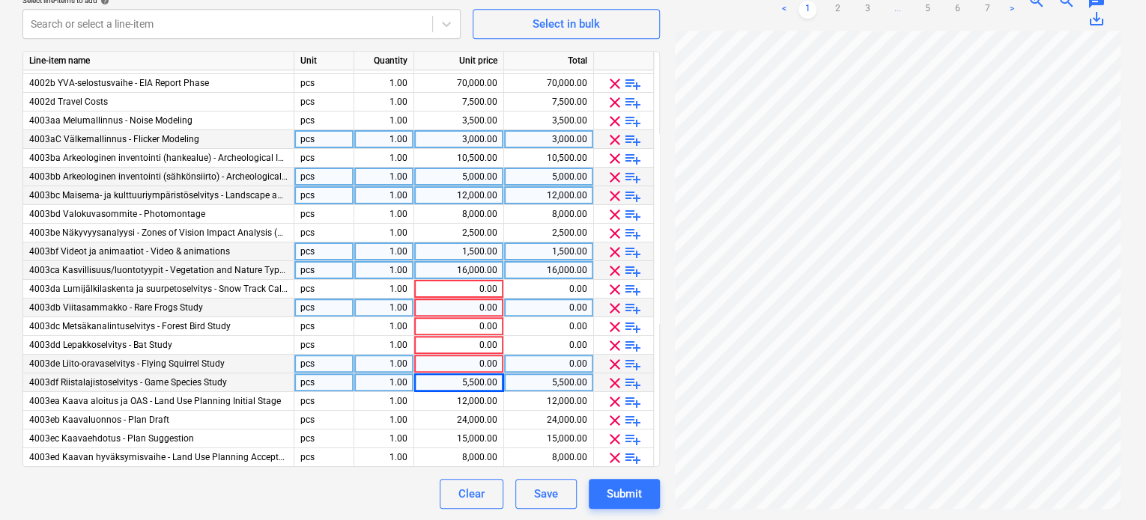
click at [444, 365] on div "0.00" at bounding box center [458, 364] width 77 height 19
type input "10300"
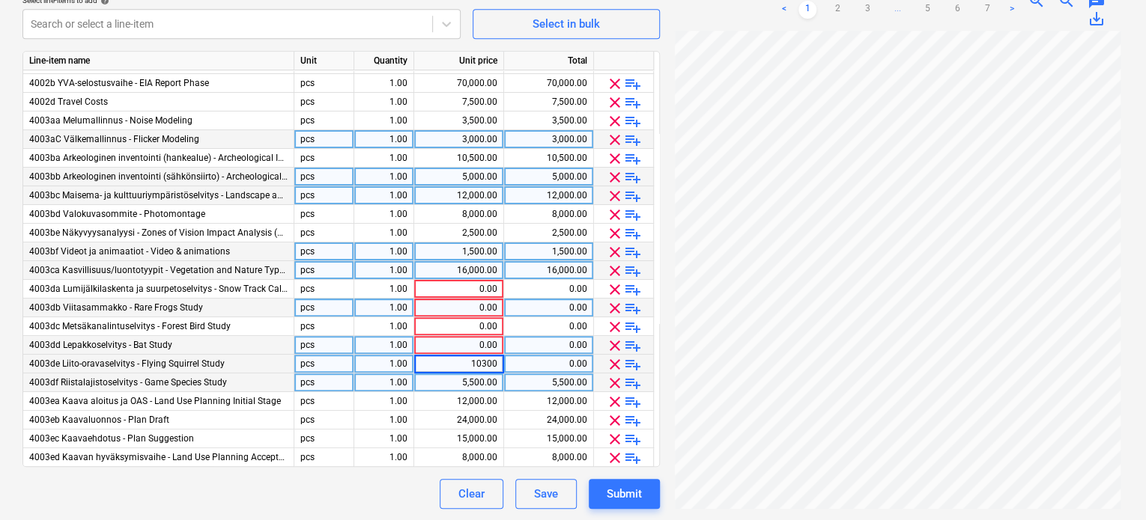
click at [449, 344] on div "0.00" at bounding box center [458, 345] width 77 height 19
type input "11600"
click at [451, 303] on div "0.00" at bounding box center [458, 308] width 77 height 19
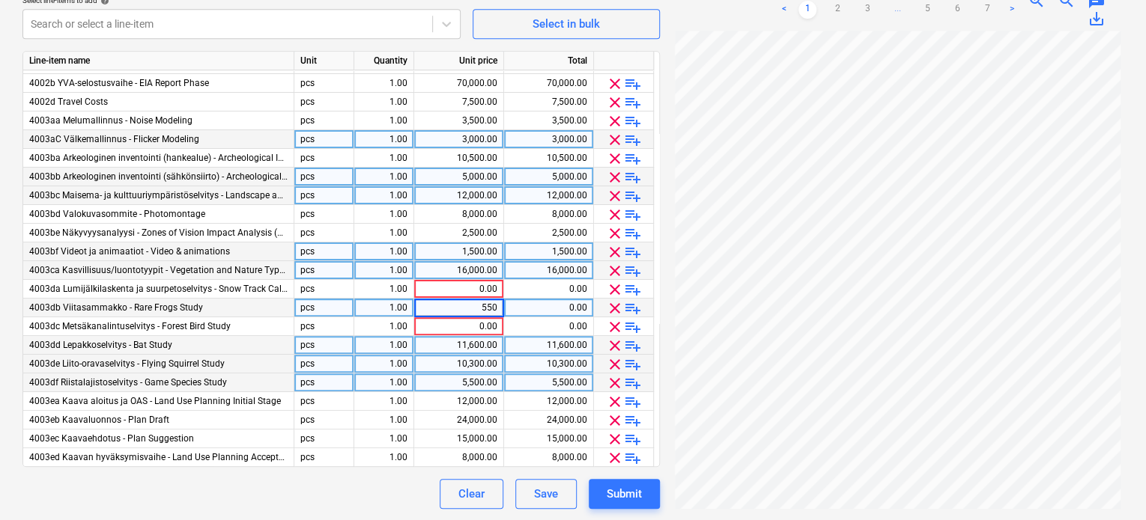
type input "5500"
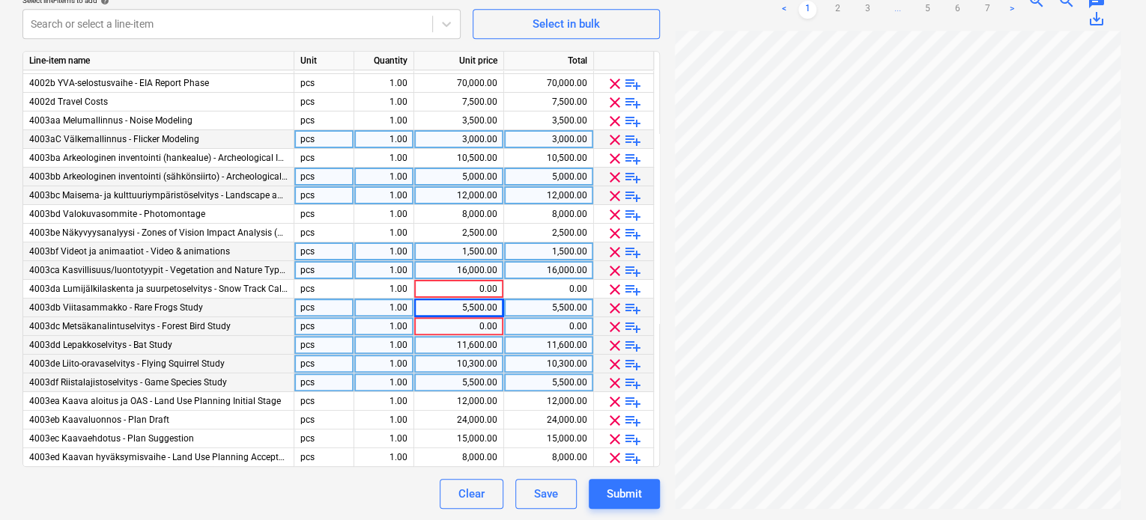
click at [440, 323] on div "0.00" at bounding box center [458, 327] width 77 height 19
type input "8100"
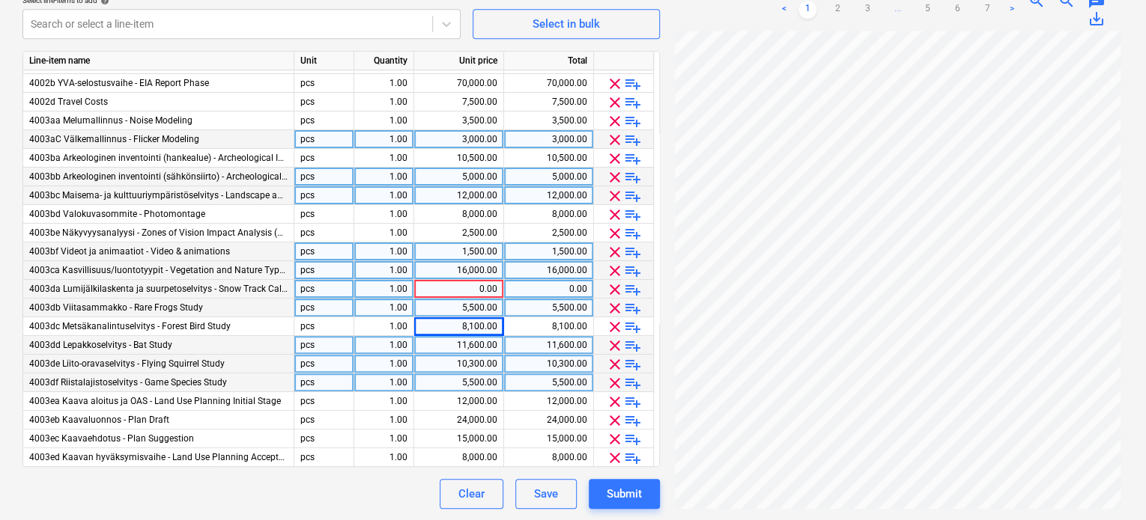
click at [455, 285] on div "0.00" at bounding box center [458, 289] width 77 height 19
type input "5000"
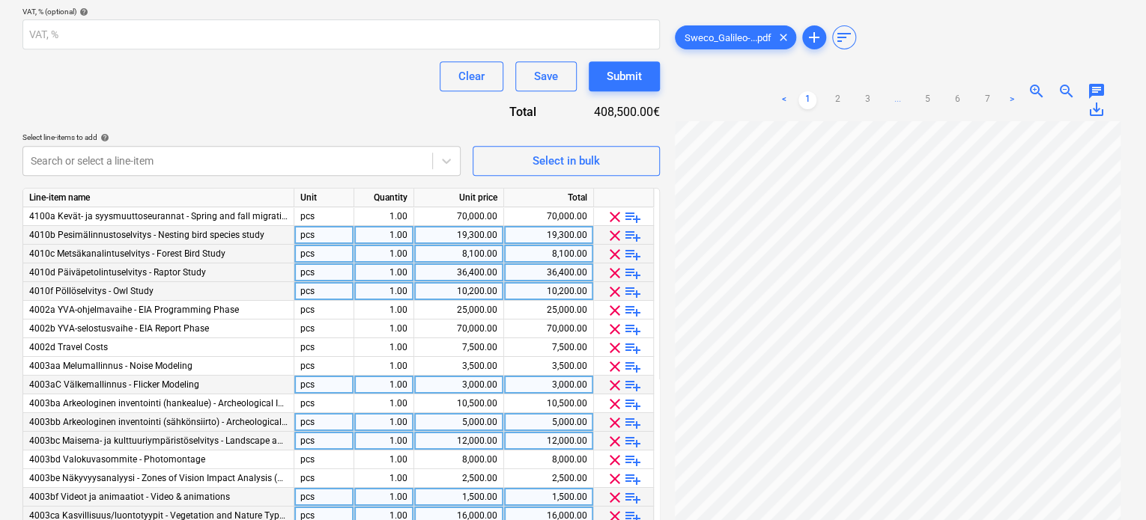
scroll to position [323, 0]
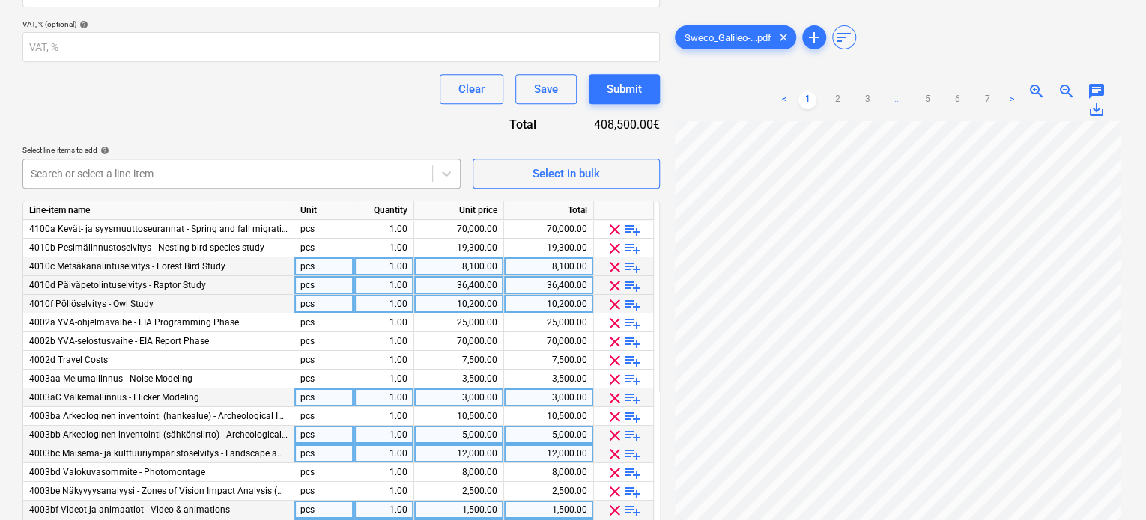
click at [250, 177] on div at bounding box center [228, 173] width 394 height 15
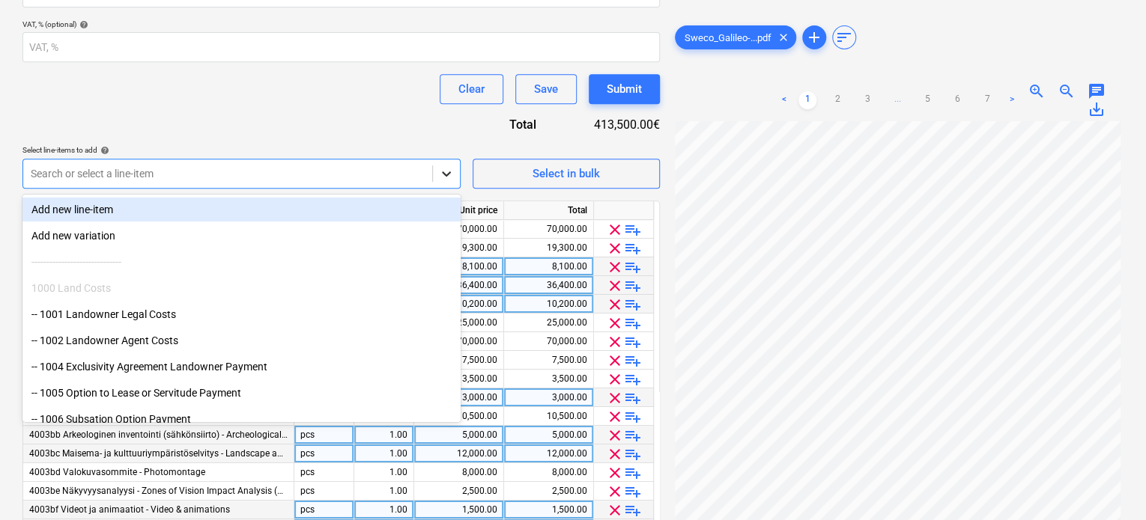
click at [444, 165] on div at bounding box center [446, 173] width 27 height 27
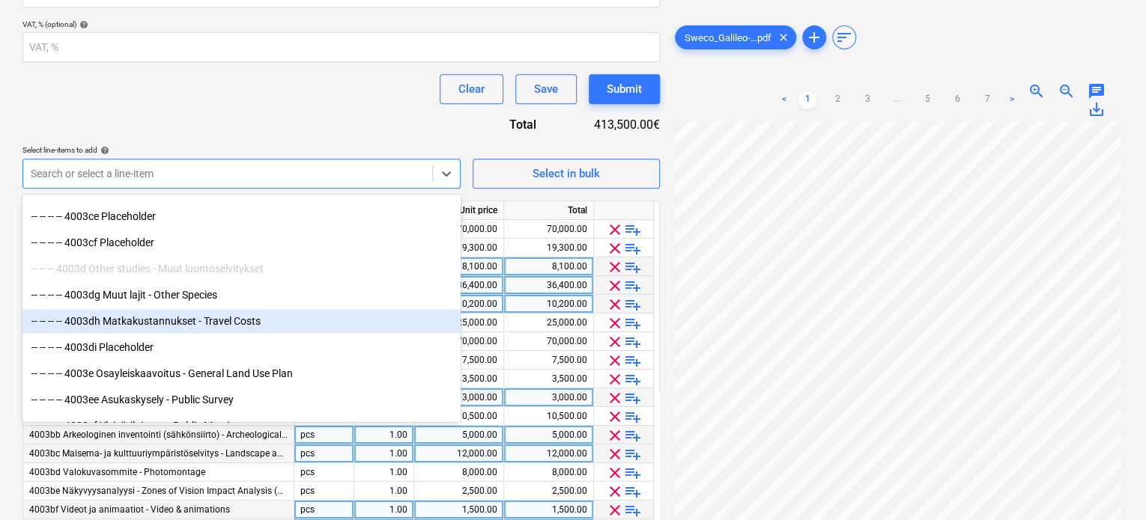
scroll to position [1123, 0]
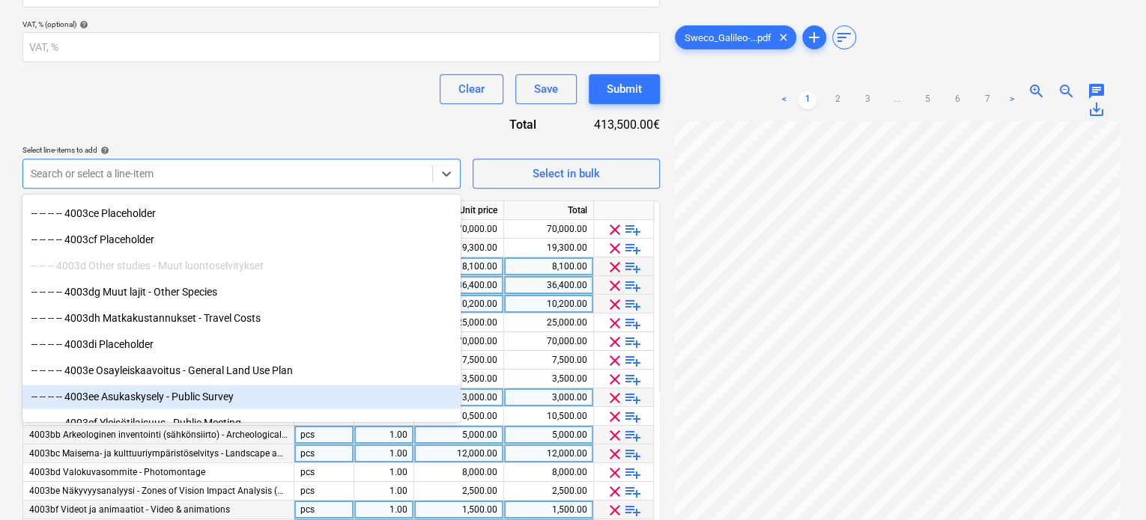
click at [274, 391] on div "-- -- -- -- 4003ee Asukaskysely - Public Survey" at bounding box center [241, 397] width 438 height 24
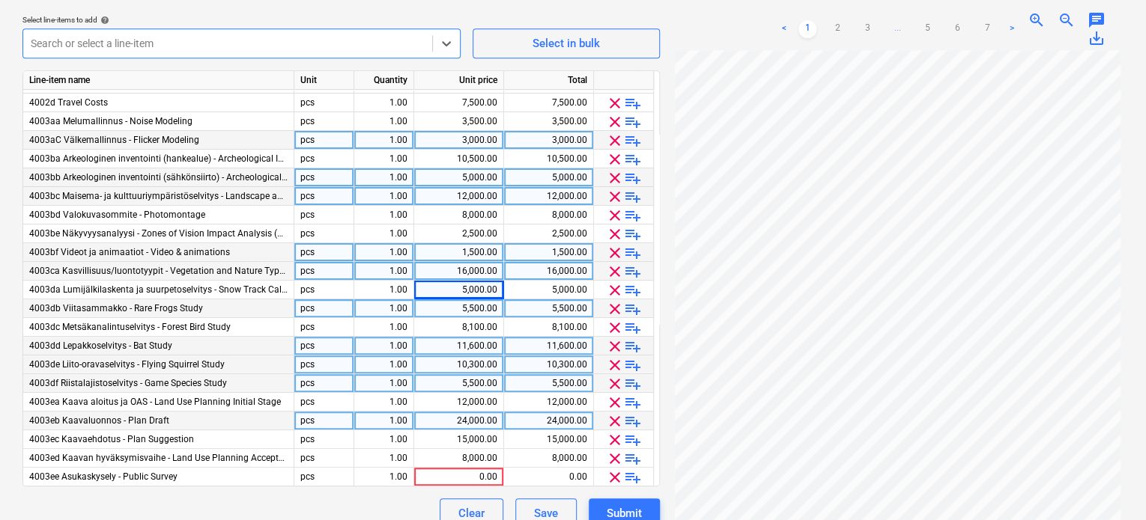
scroll to position [473, 0]
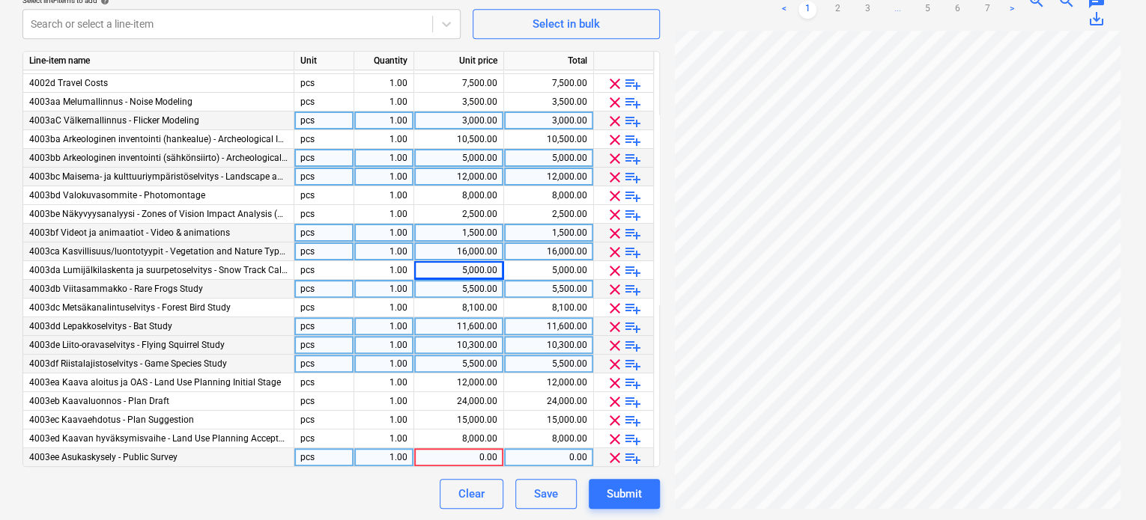
click at [449, 458] on div "0.00" at bounding box center [458, 458] width 77 height 19
type input "7800"
click at [318, 484] on div "Clear Save Submit" at bounding box center [340, 494] width 637 height 30
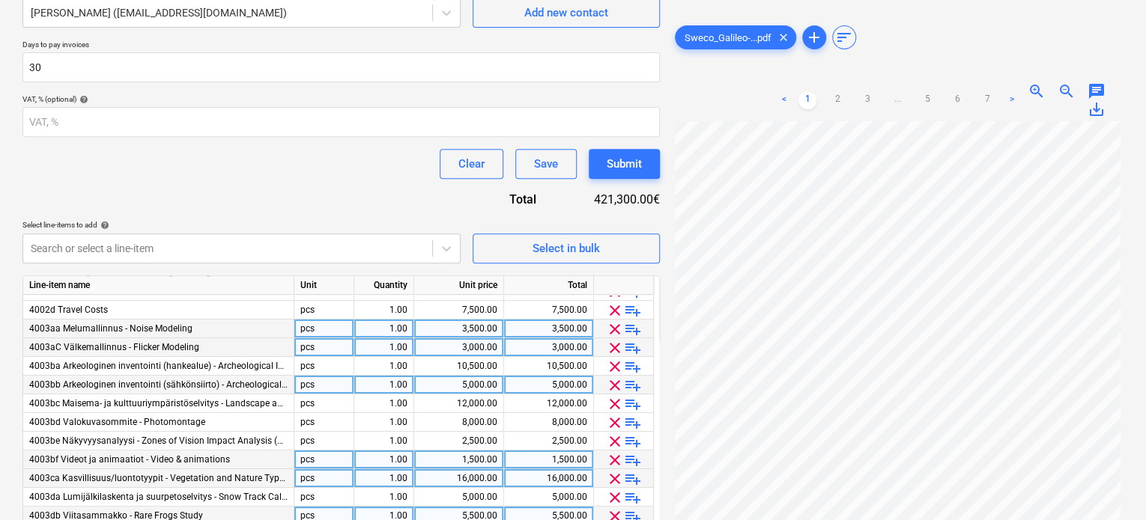
scroll to position [127, 0]
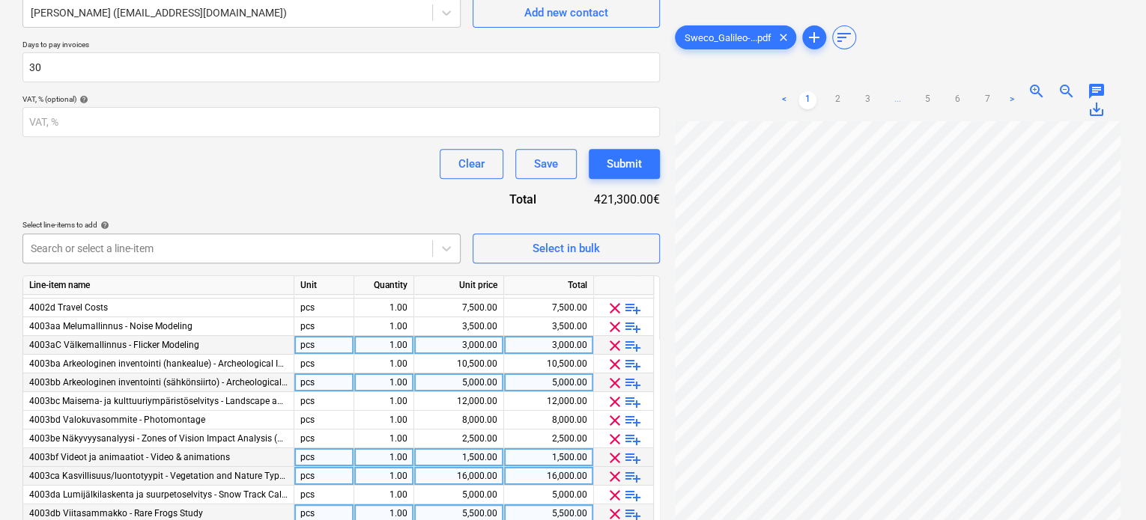
click at [277, 251] on div at bounding box center [228, 248] width 394 height 15
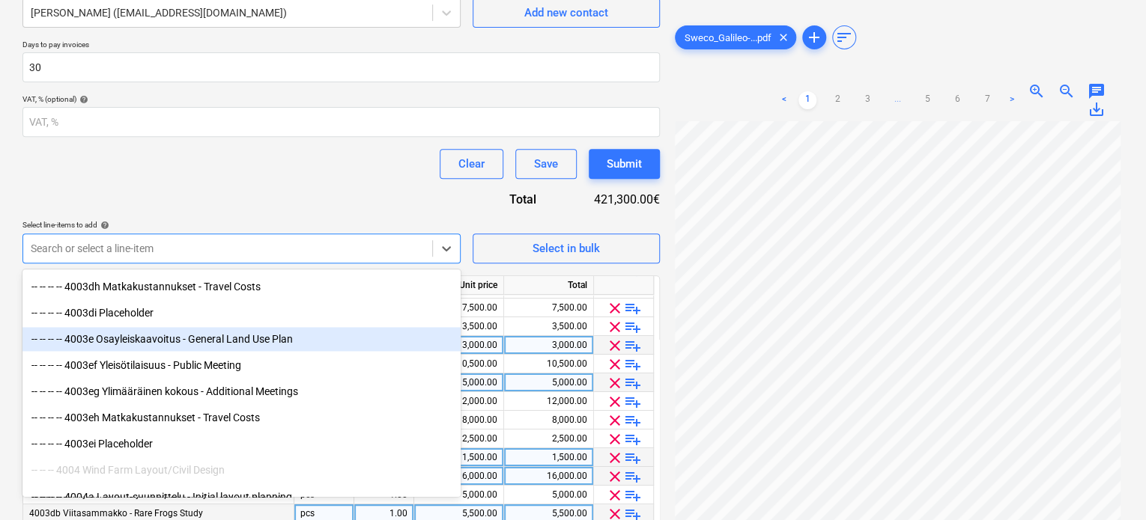
scroll to position [1273, 0]
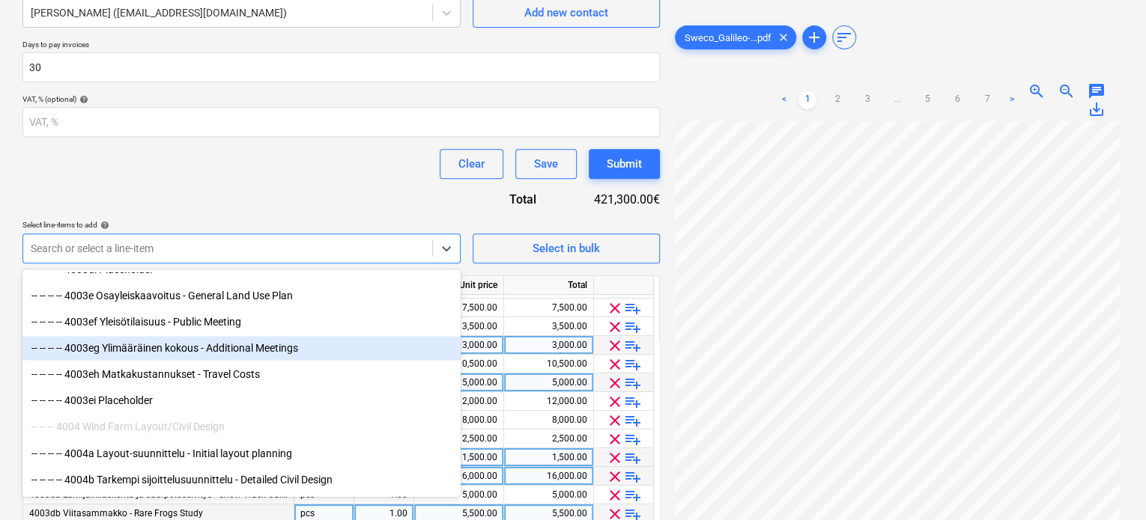
click at [312, 344] on div "-- -- -- -- 4003eg Ylimääräinen kokous - Additional Meetings" at bounding box center [241, 348] width 438 height 24
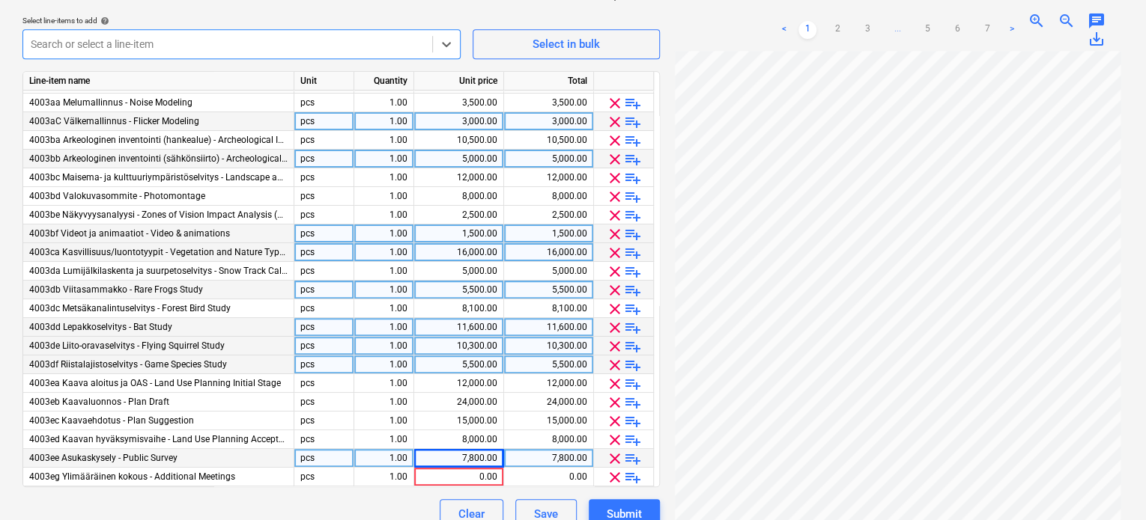
scroll to position [473, 0]
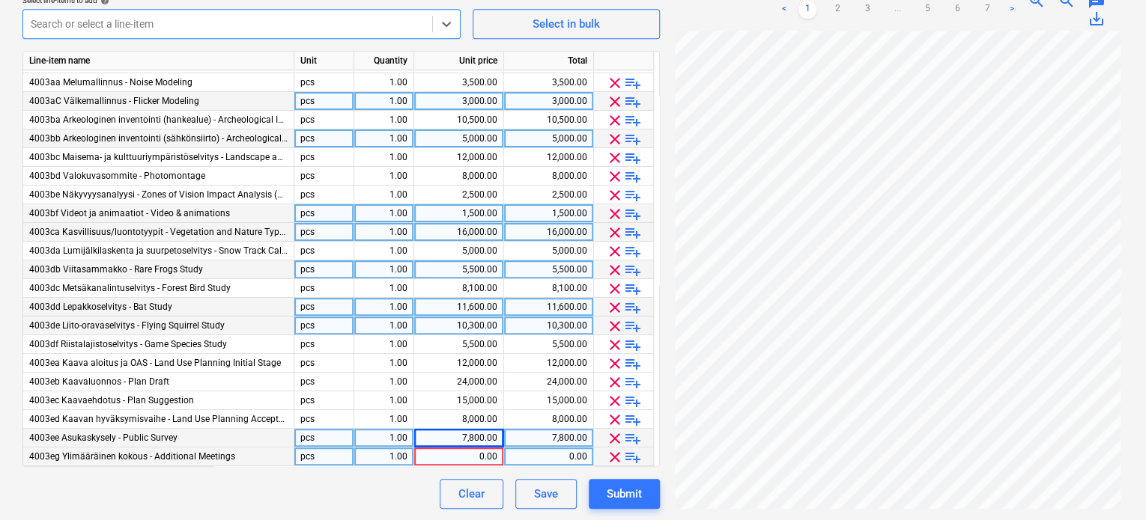
click at [448, 458] on div "0.00" at bounding box center [458, 457] width 77 height 19
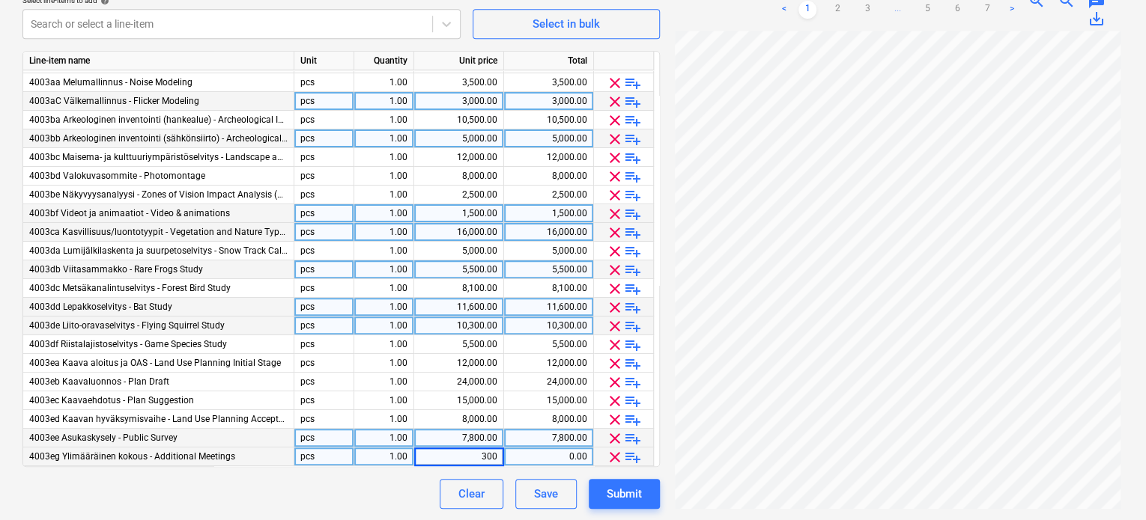
type input "3000"
click at [309, 484] on div "Clear Save Submit" at bounding box center [340, 494] width 637 height 30
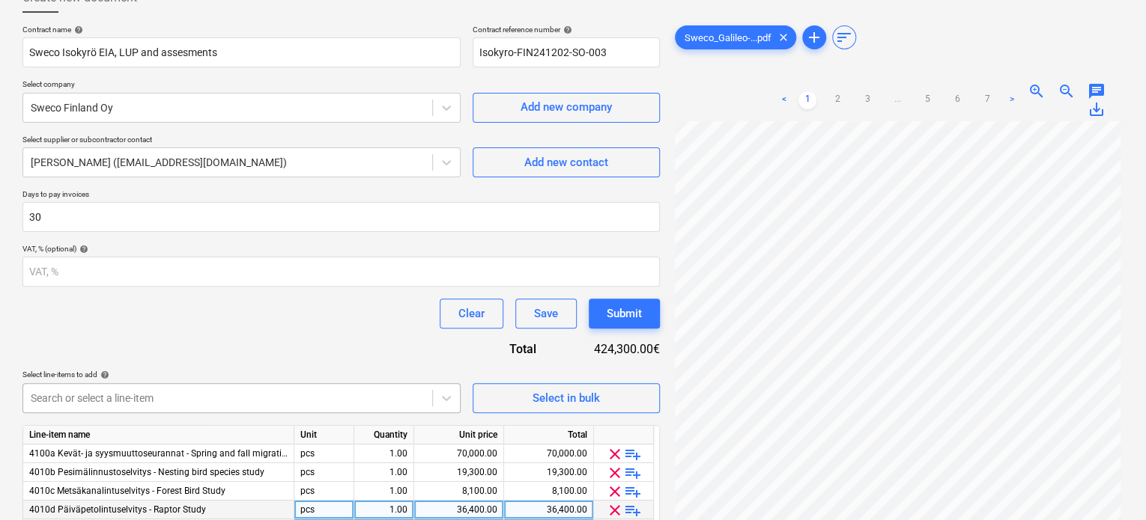
scroll to position [231, 0]
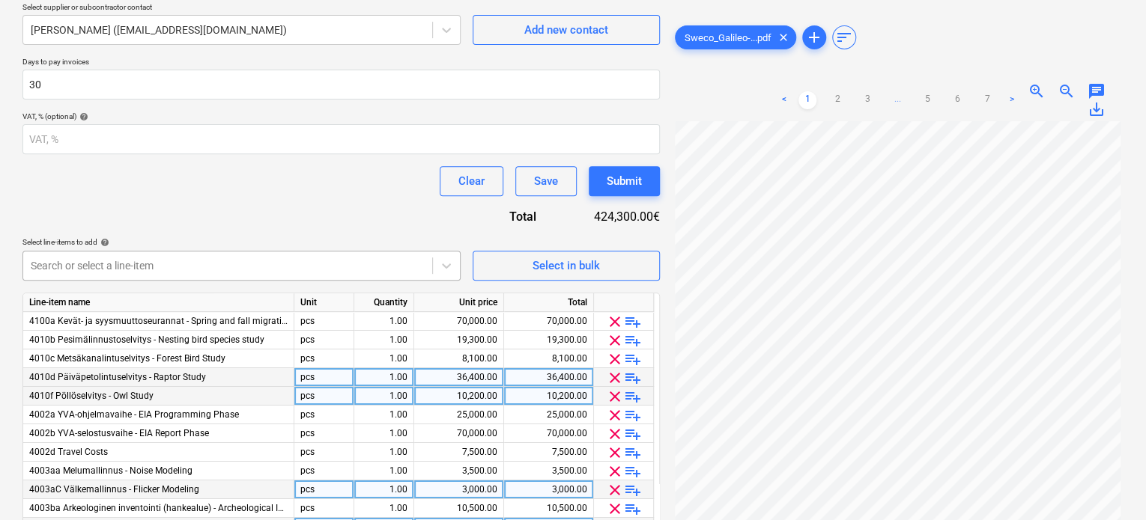
click at [303, 290] on body "Sales Projects Contacts Company Consolidated Invoices Inbox 1 format_size keybo…" at bounding box center [573, 29] width 1146 height 520
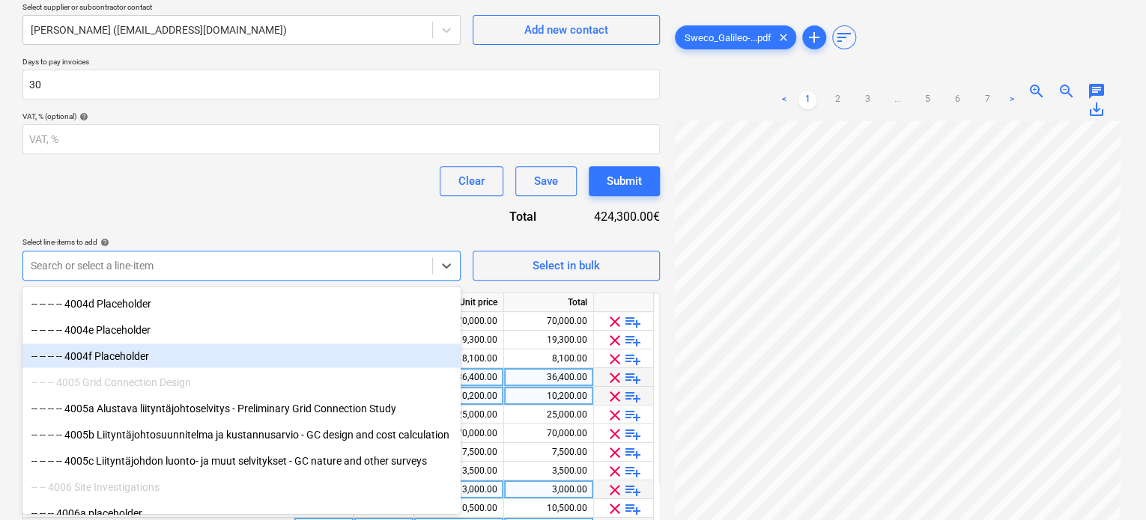
scroll to position [1498, 0]
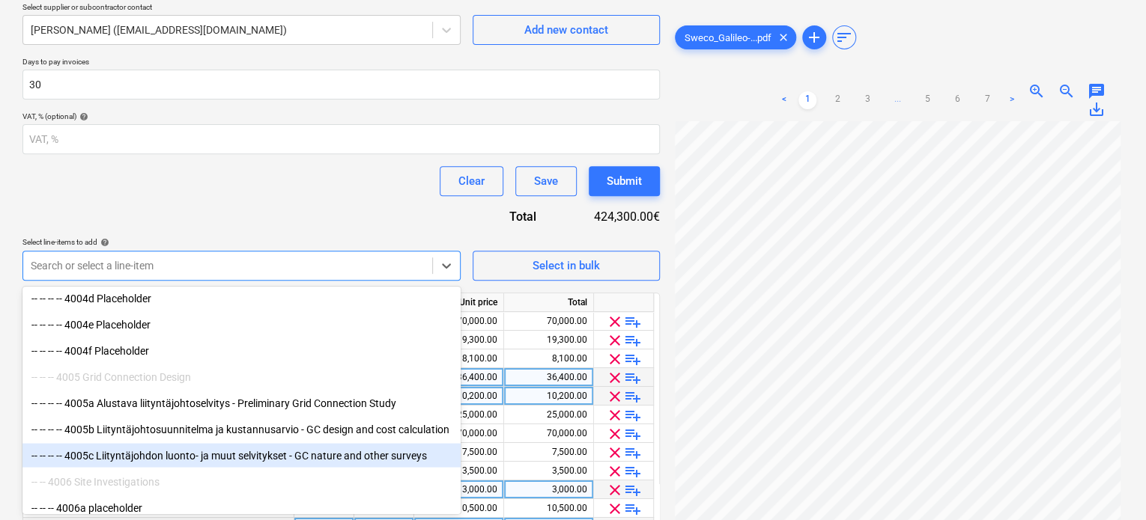
click at [256, 452] on div "-- -- -- -- 4005c Liityntäjohdon luonto- ja muut selvitykset - GC nature and ot…" at bounding box center [241, 455] width 438 height 24
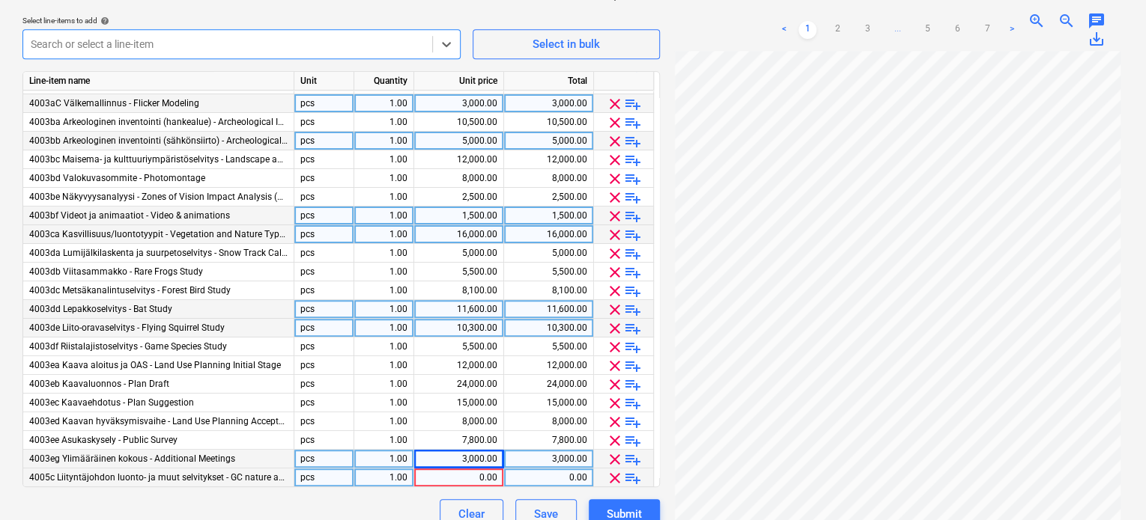
scroll to position [473, 0]
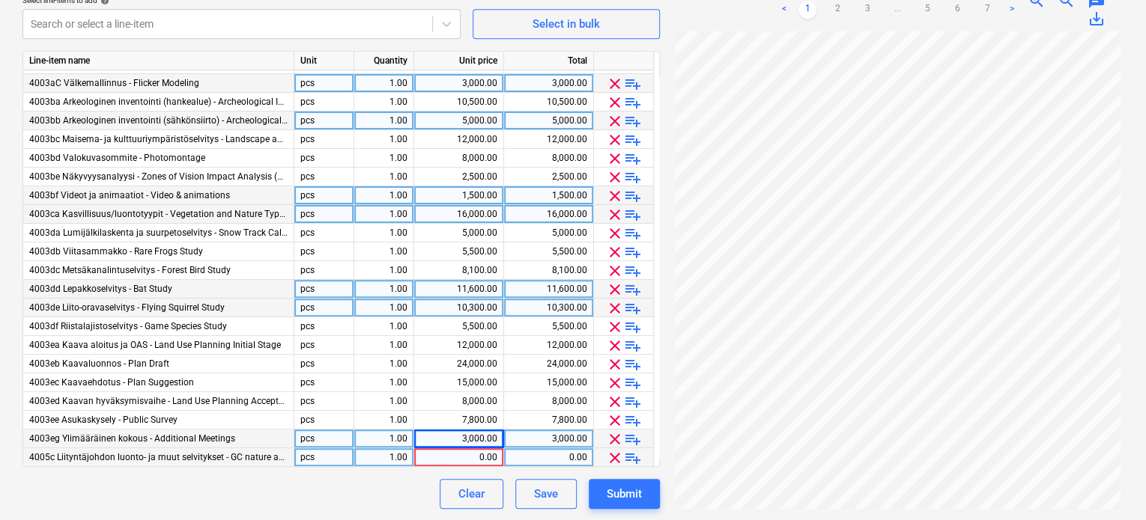
click at [440, 459] on div "0.00" at bounding box center [458, 458] width 77 height 19
click at [387, 440] on div "1.00" at bounding box center [383, 439] width 47 height 19
type input "2"
click at [294, 493] on div "Clear Save Submit" at bounding box center [340, 494] width 637 height 30
click at [219, 29] on div at bounding box center [228, 23] width 394 height 15
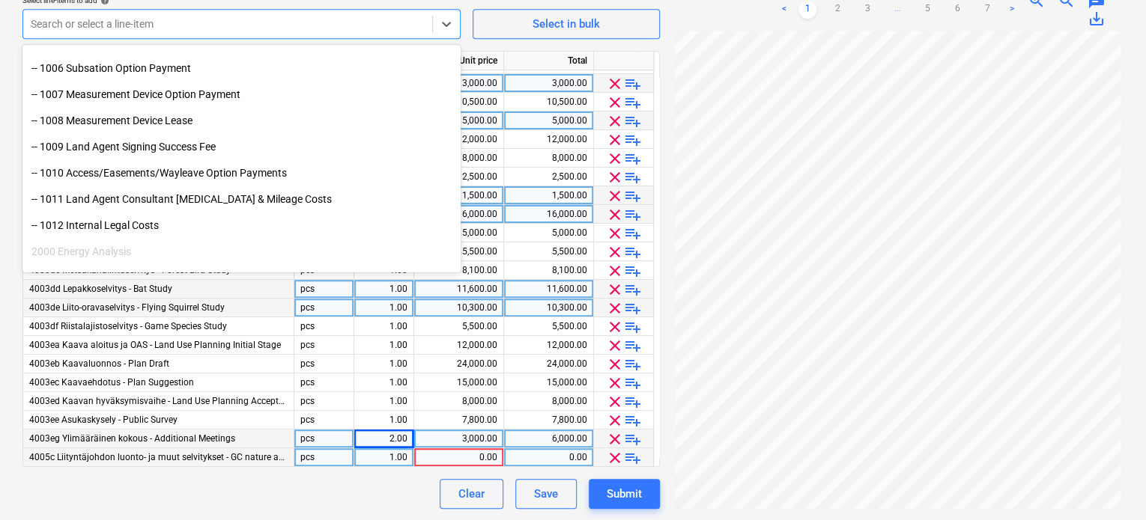
scroll to position [150, 0]
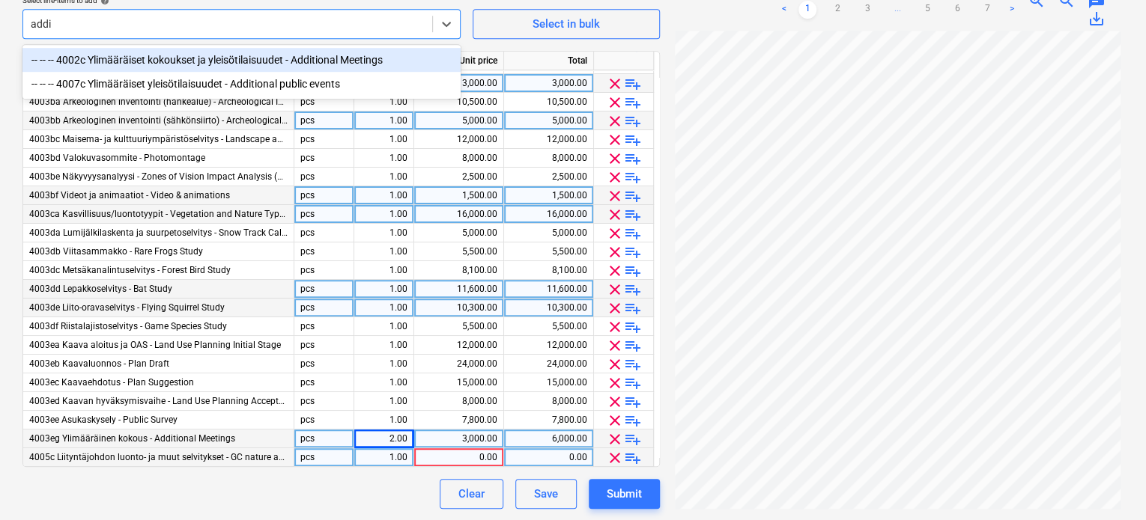
type input "addit"
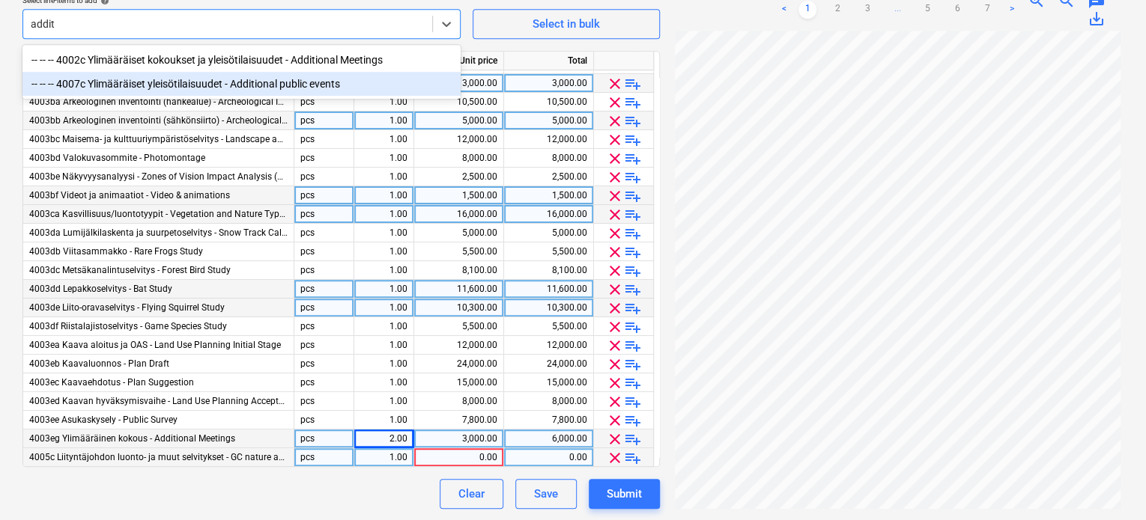
click at [195, 85] on div "-- -- -- 4007c Ylimääräiset yleisötilaisuudet - Additional public events" at bounding box center [241, 84] width 438 height 24
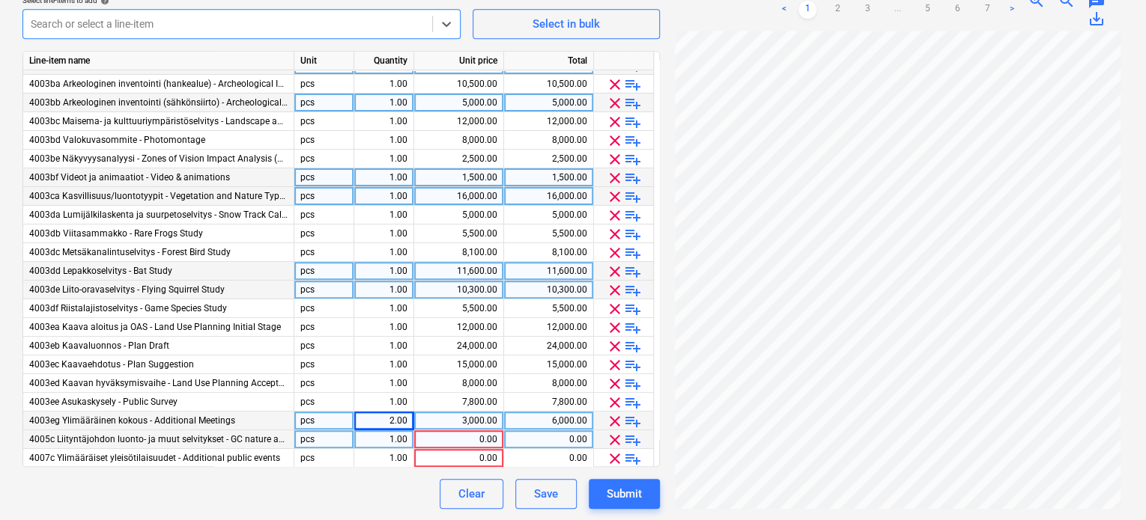
scroll to position [183, 0]
click at [380, 416] on div "2.00" at bounding box center [383, 420] width 47 height 19
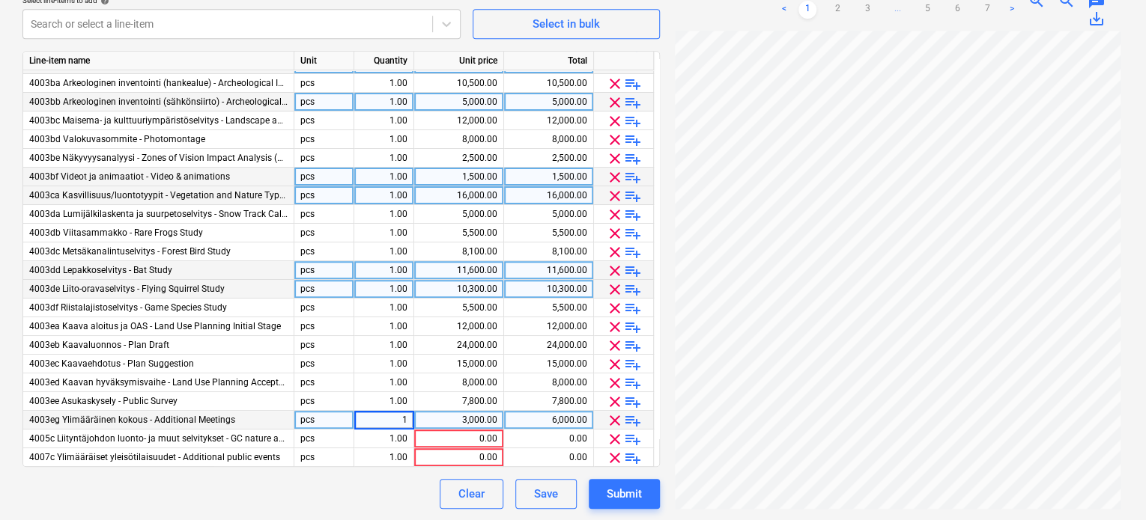
type input "10"
click at [453, 421] on div "3,000.00" at bounding box center [458, 420] width 77 height 19
type input "800"
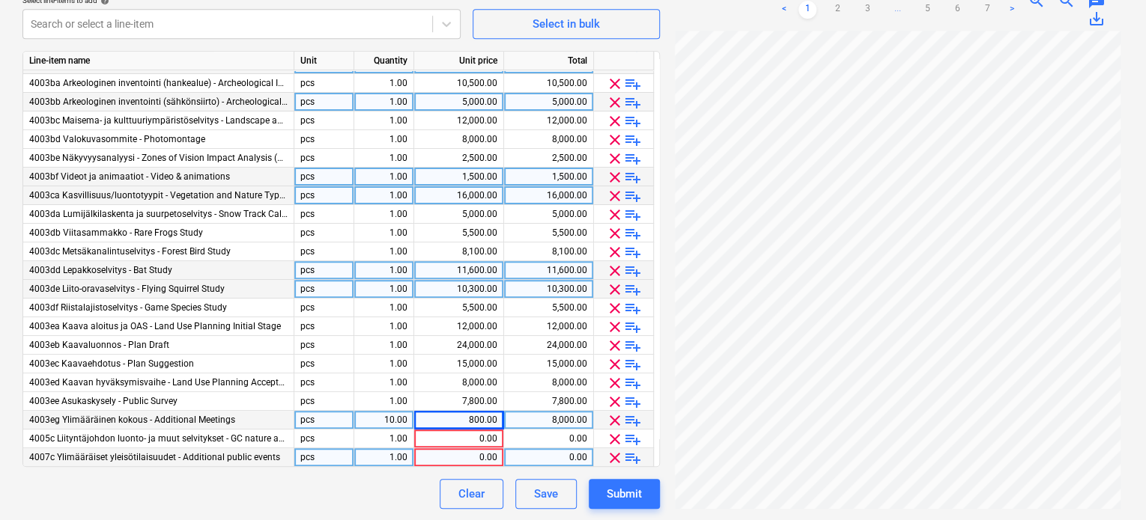
click at [393, 455] on div "1.00" at bounding box center [383, 458] width 47 height 19
type input "2"
click at [460, 456] on div "0.00" at bounding box center [458, 458] width 77 height 19
type input "3000"
click at [255, 491] on div "Clear Save Submit" at bounding box center [340, 494] width 637 height 30
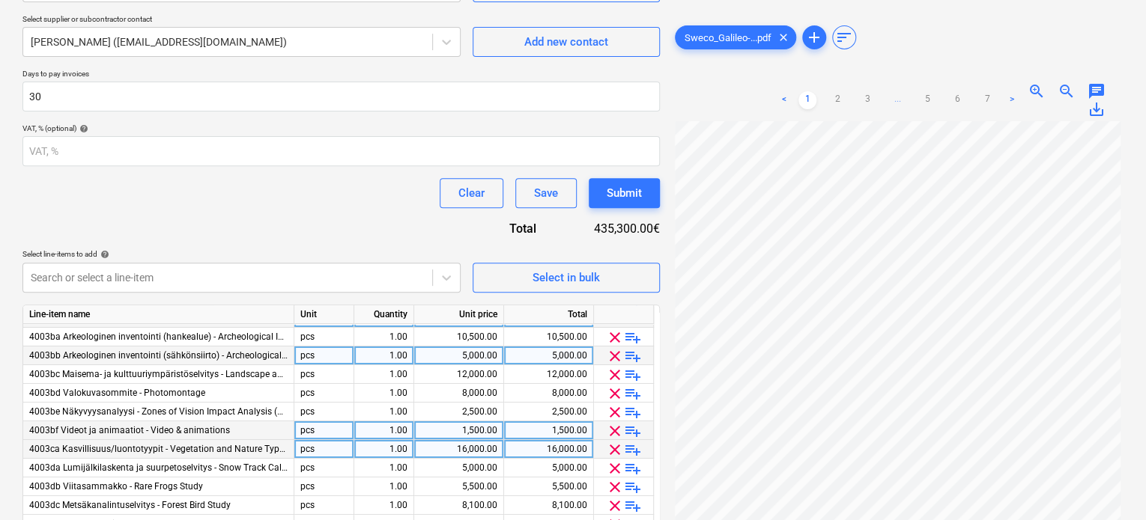
scroll to position [473, 0]
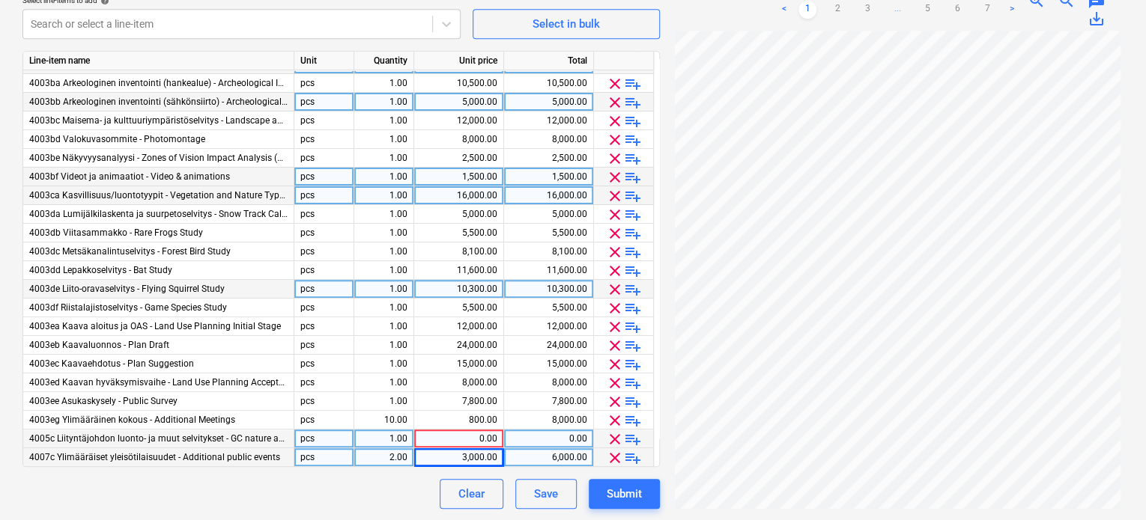
click at [454, 433] on div "0.00" at bounding box center [458, 439] width 77 height 19
type input "12500"
click at [356, 484] on div "Clear Save Submit" at bounding box center [340, 494] width 637 height 30
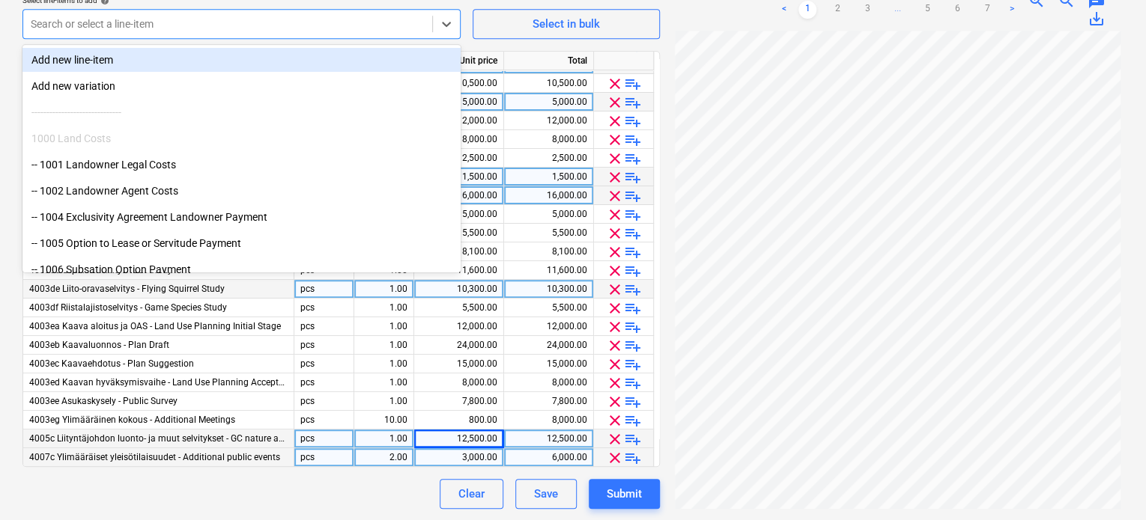
click at [174, 23] on div at bounding box center [228, 23] width 394 height 15
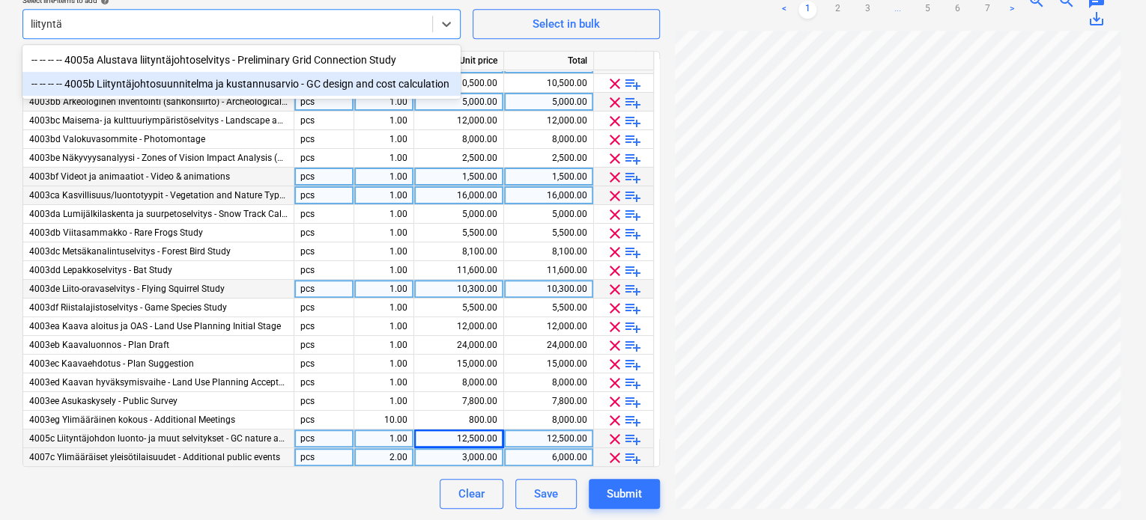
type input "liityntä"
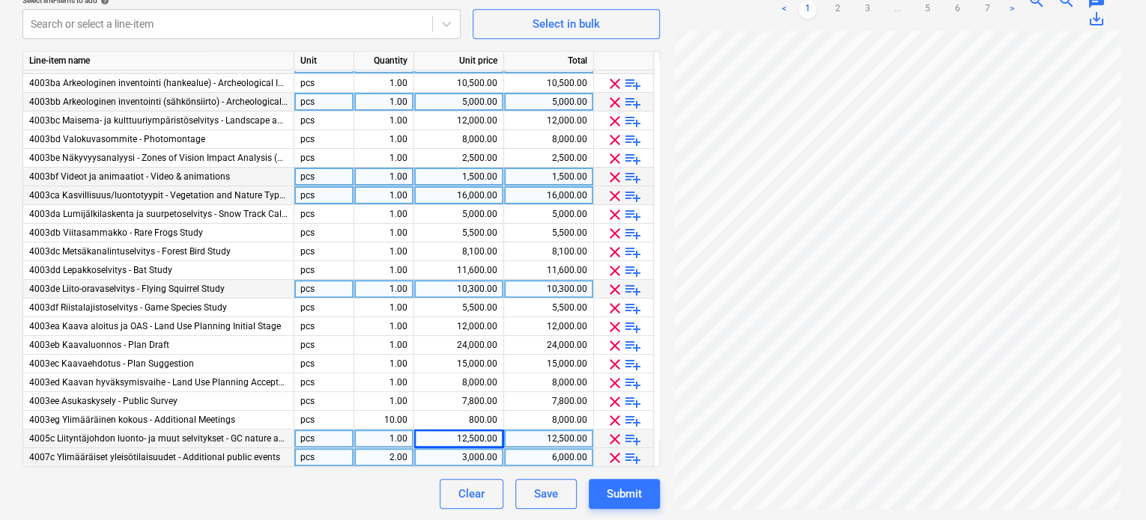
click at [167, 484] on div "Clear Save Submit" at bounding box center [340, 494] width 637 height 30
click at [318, 438] on div "pcs" at bounding box center [324, 439] width 60 height 19
type input "km"
click at [329, 488] on div "Clear Save Submit" at bounding box center [340, 494] width 637 height 30
click at [374, 443] on div "1.00" at bounding box center [383, 439] width 47 height 19
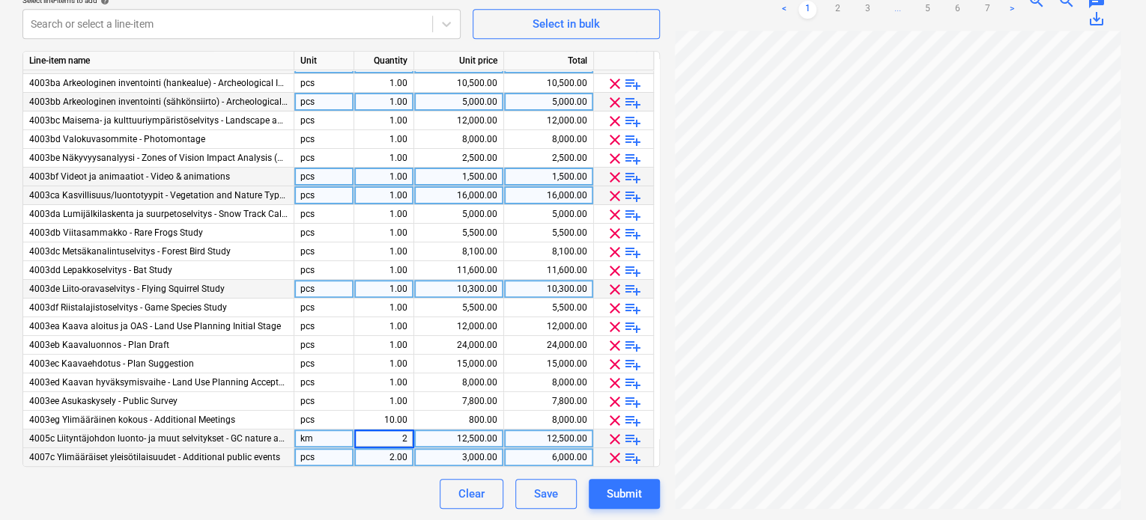
type input "25"
click at [443, 440] on div "12,500.00" at bounding box center [458, 439] width 77 height 19
type input "1250"
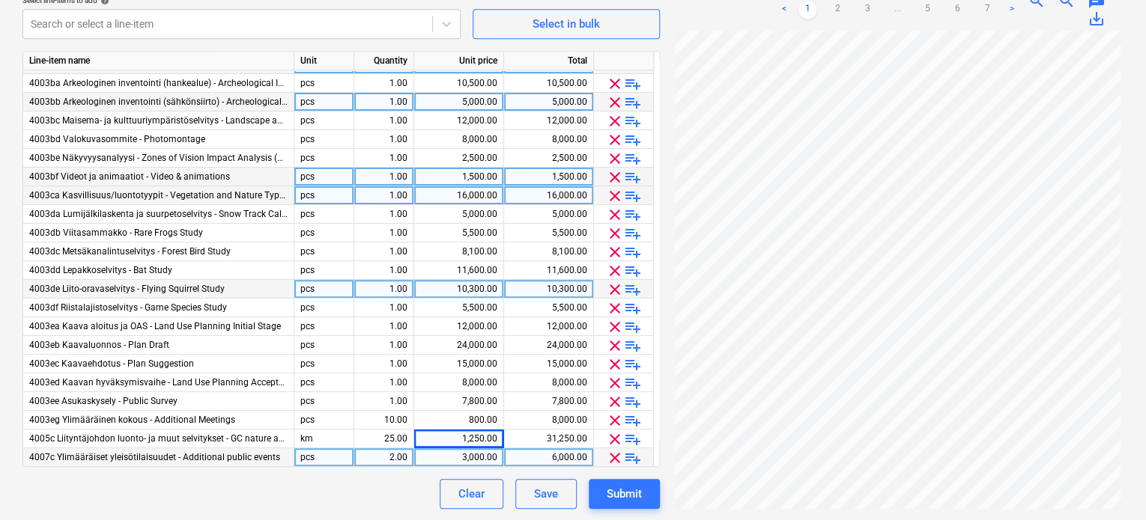
click at [329, 493] on div "Clear Save Submit" at bounding box center [340, 494] width 637 height 30
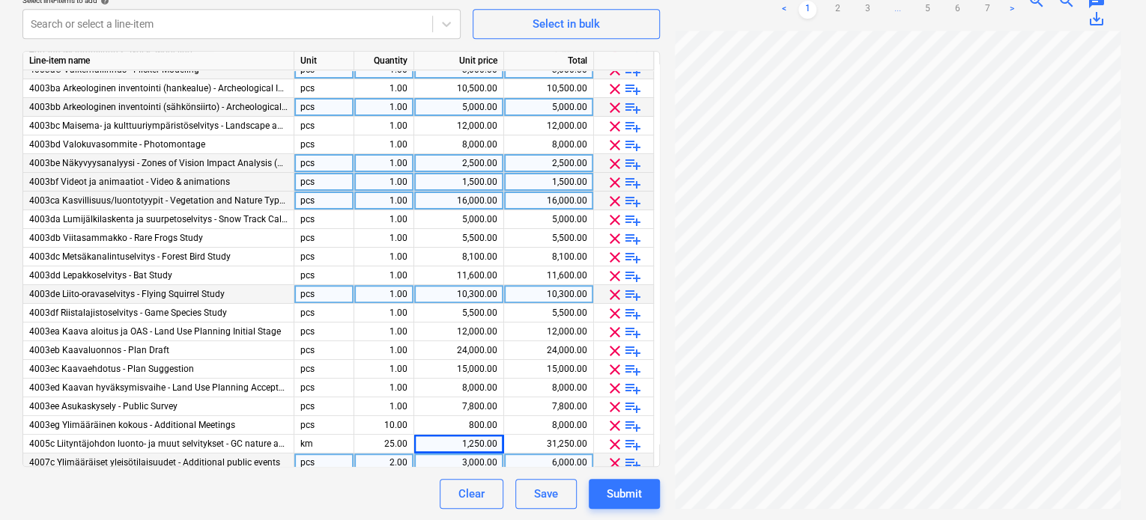
scroll to position [183, 0]
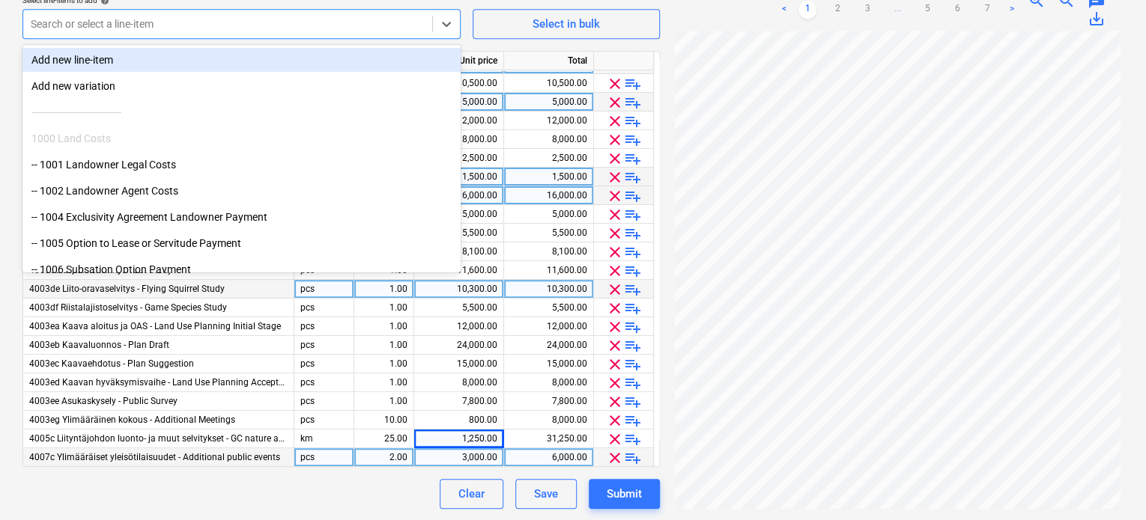
click at [220, 20] on div at bounding box center [228, 23] width 394 height 15
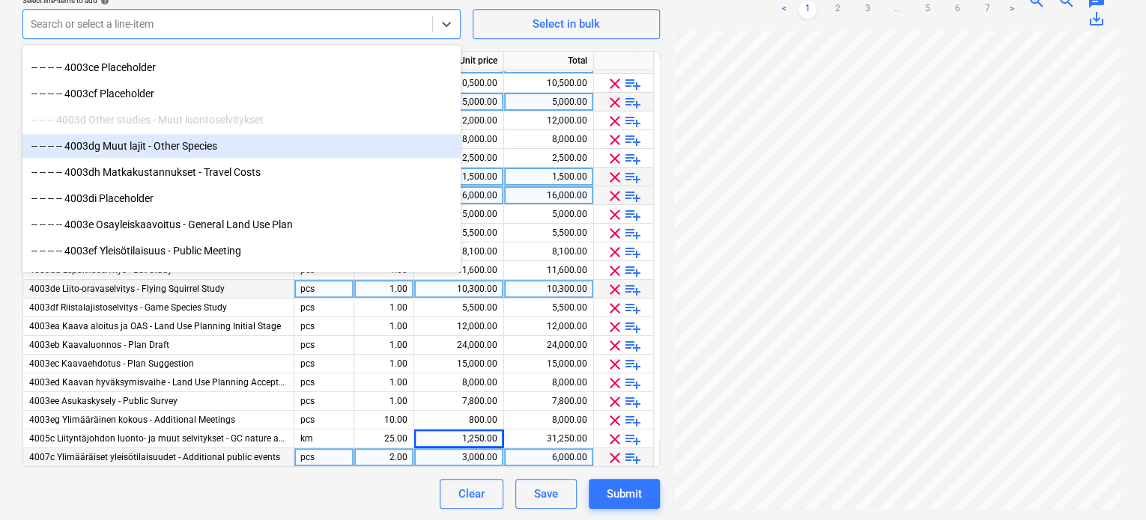
scroll to position [1123, 0]
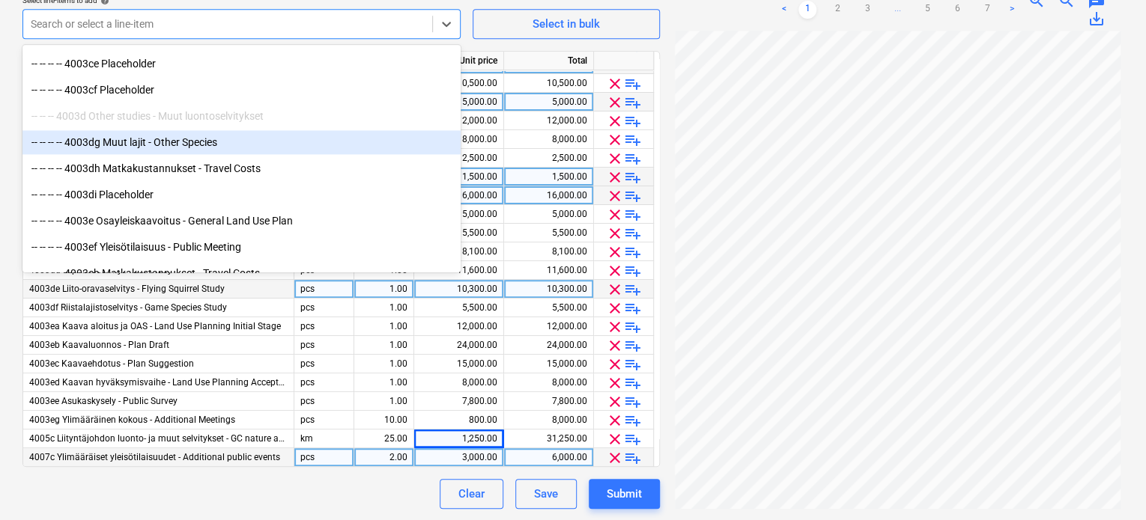
click at [254, 145] on div "-- -- -- -- 4003dg Muut lajit - Other Species" at bounding box center [241, 142] width 438 height 24
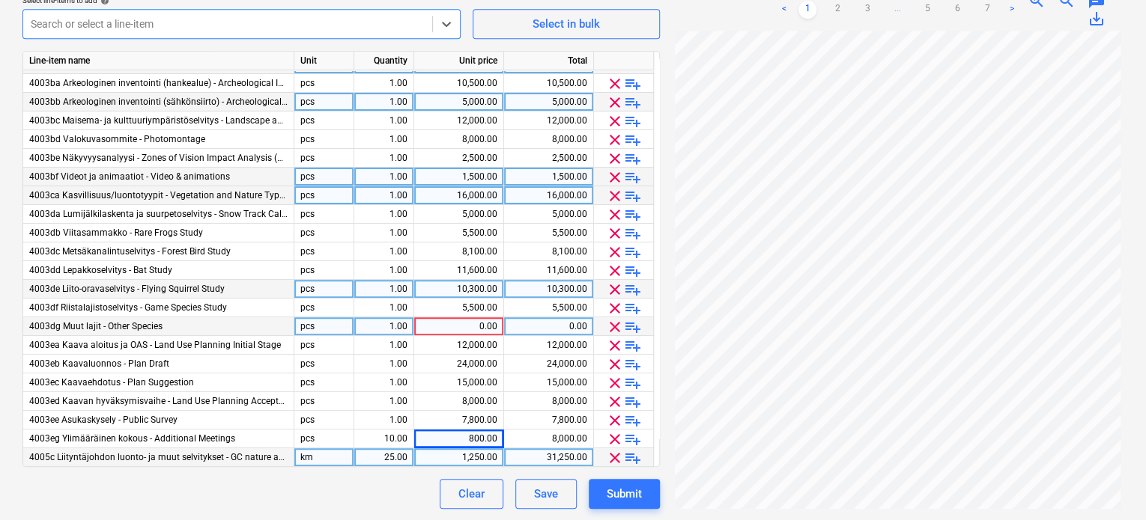
click at [461, 326] on div "0.00" at bounding box center [458, 327] width 77 height 19
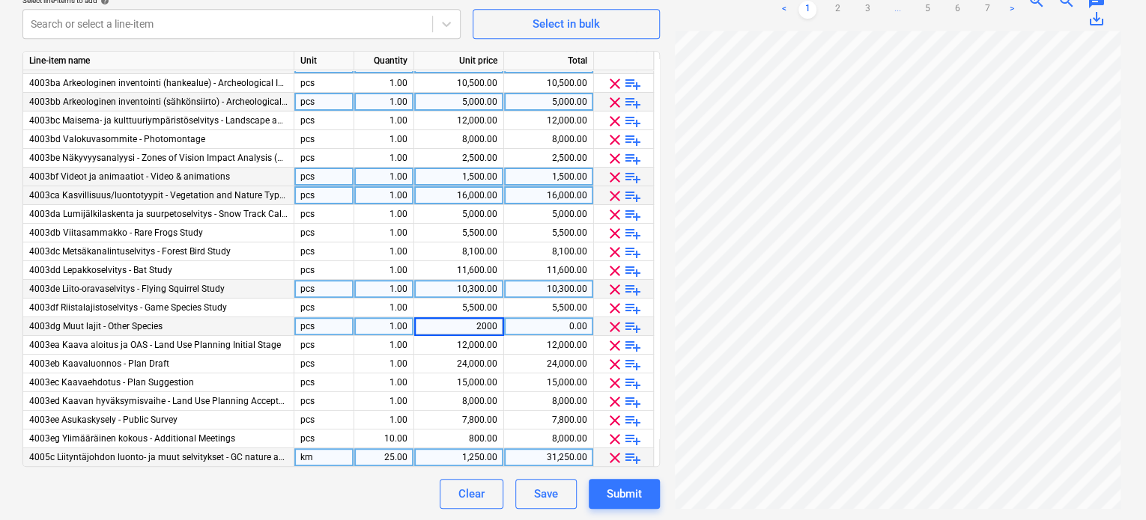
type input "20000"
click at [365, 498] on div "Clear Save Submit" at bounding box center [340, 494] width 637 height 30
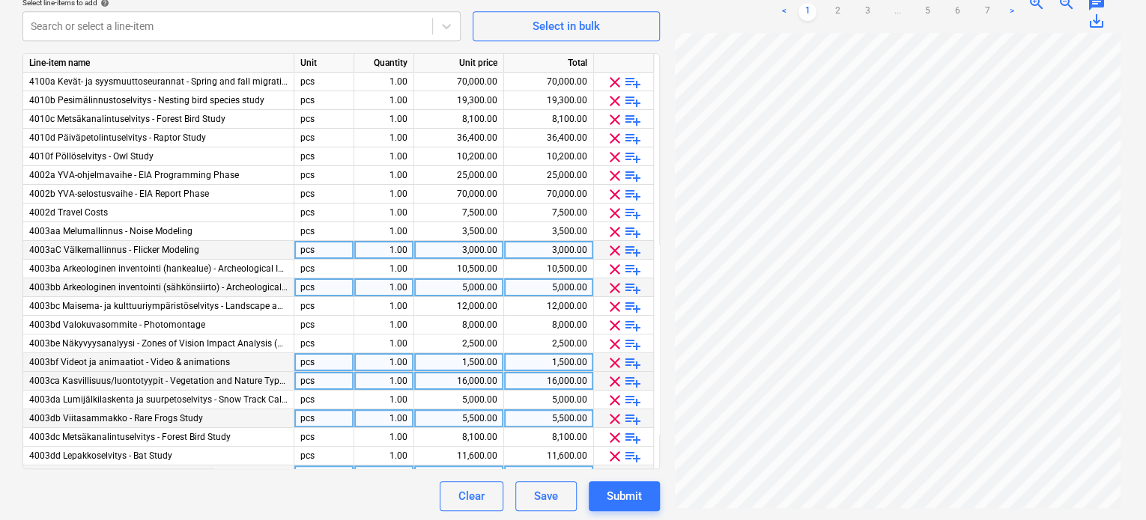
scroll to position [473, 0]
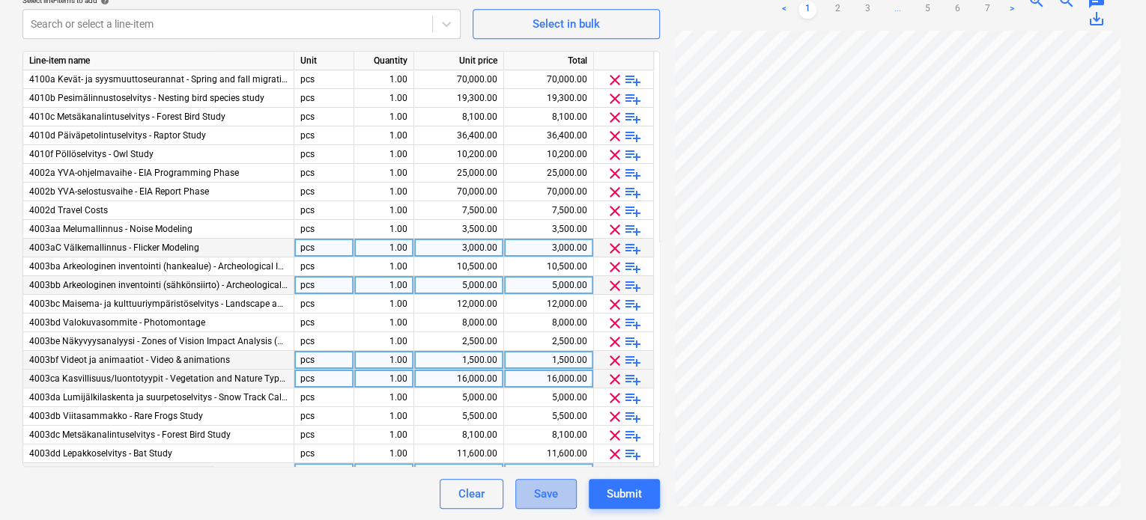
click at [543, 499] on div "Save" at bounding box center [546, 493] width 24 height 19
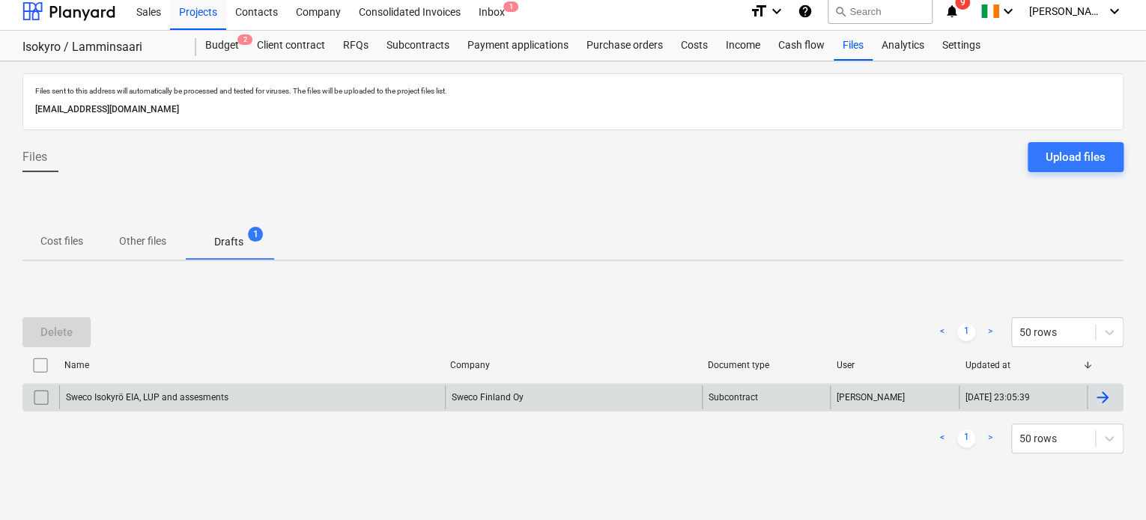
click at [270, 388] on div "Sweco Isokyrö EIA, LUP and assesments" at bounding box center [252, 398] width 386 height 24
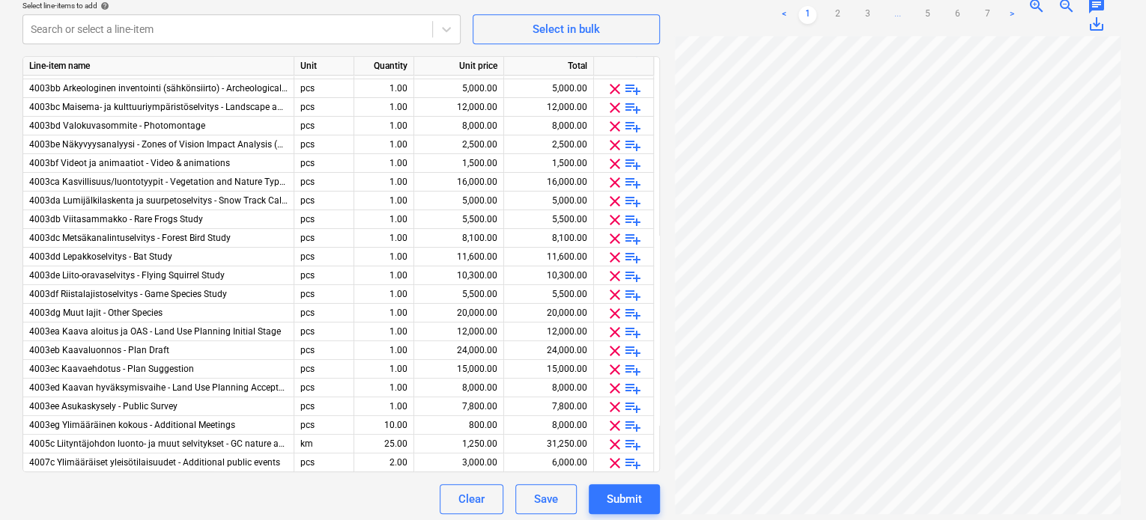
scroll to position [473, 0]
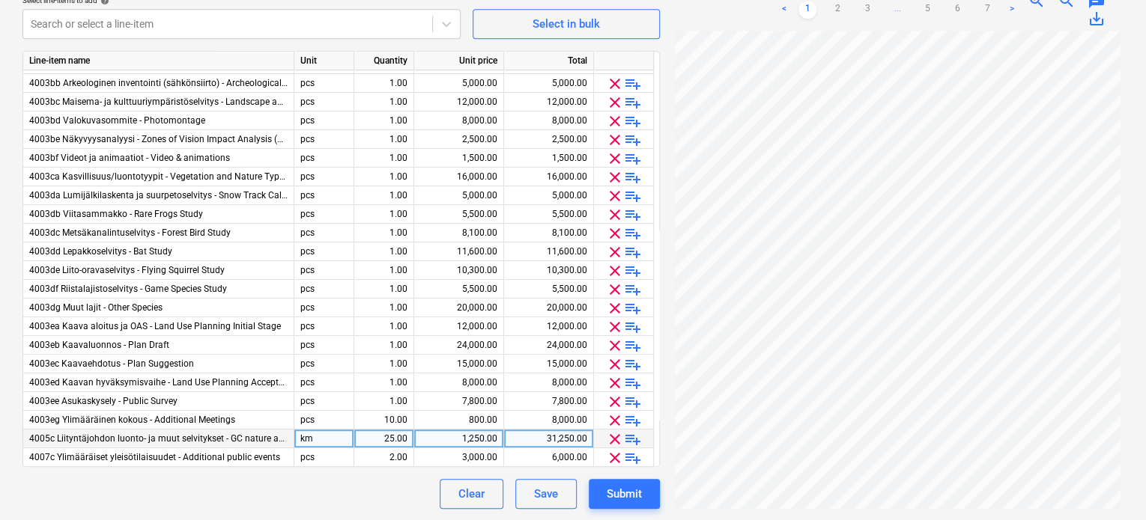
click at [447, 436] on div "1,250.00" at bounding box center [458, 439] width 77 height 19
type input "1550"
click at [324, 473] on div "Contract name help Sweco Isokyrö EIA, LUP and assesments Contract reference num…" at bounding box center [340, 79] width 637 height 859
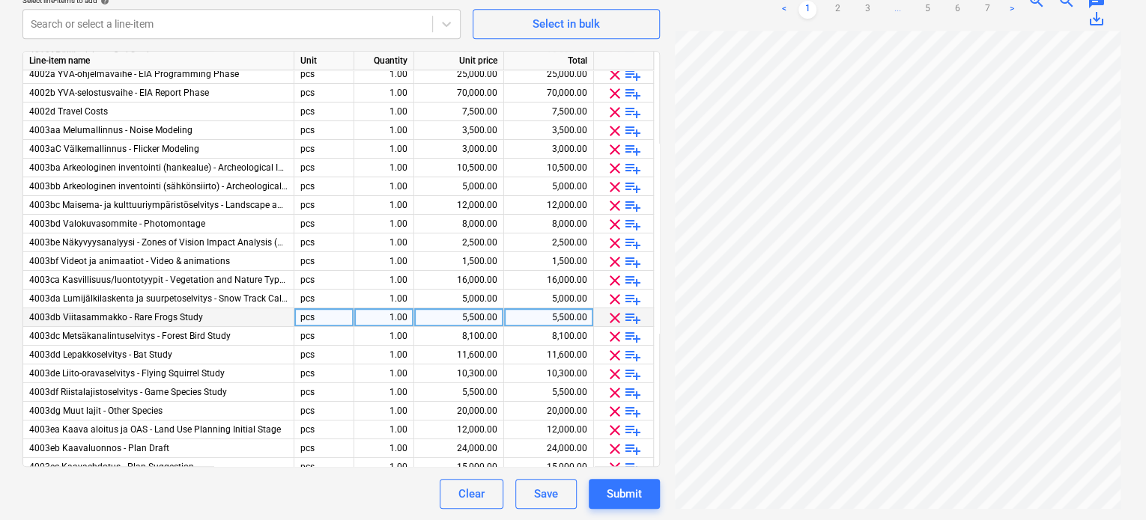
scroll to position [0, 0]
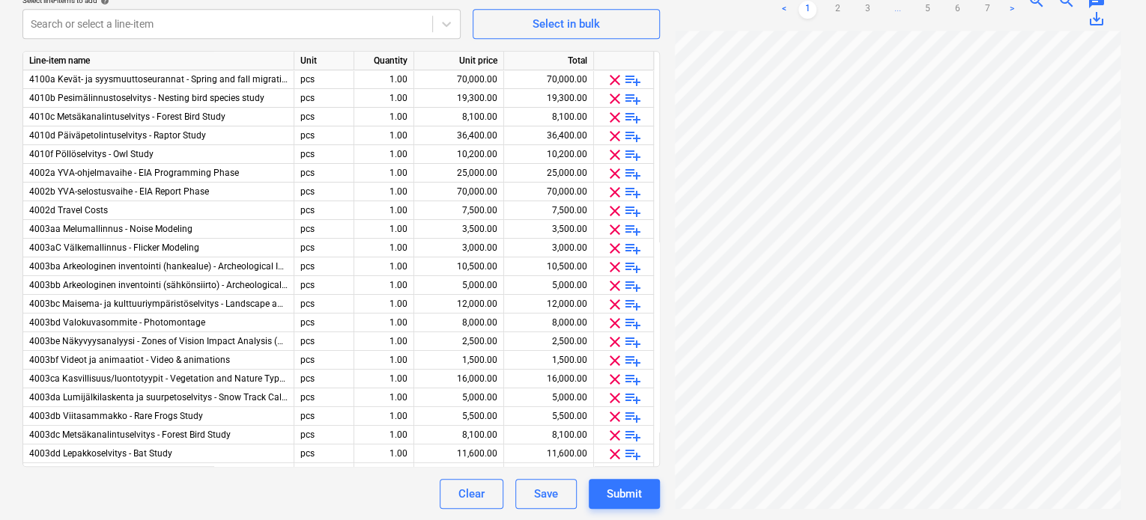
click at [177, 484] on div "Clear Save Submit" at bounding box center [340, 494] width 637 height 30
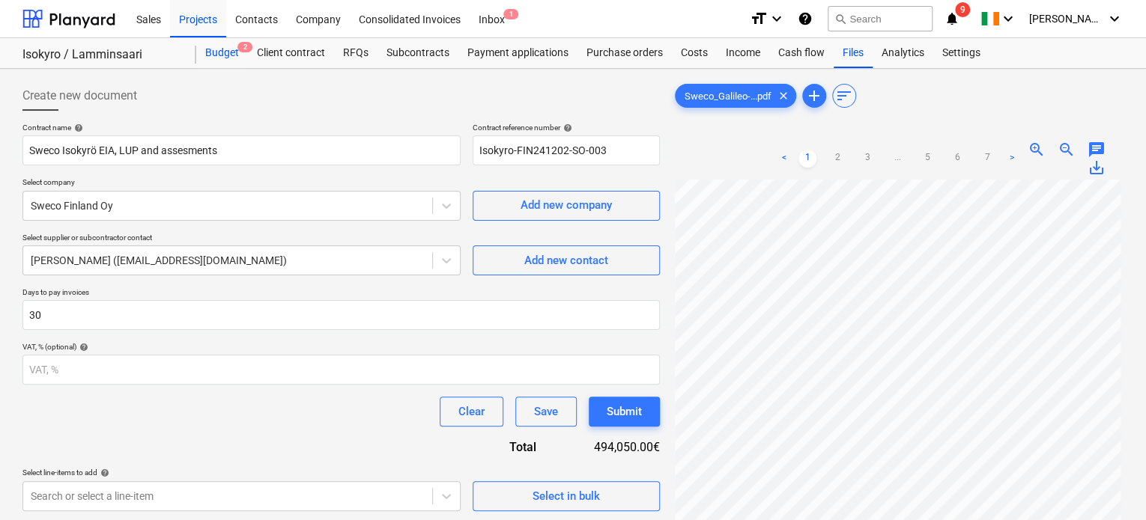
click at [228, 48] on div "Budget 2" at bounding box center [222, 53] width 52 height 30
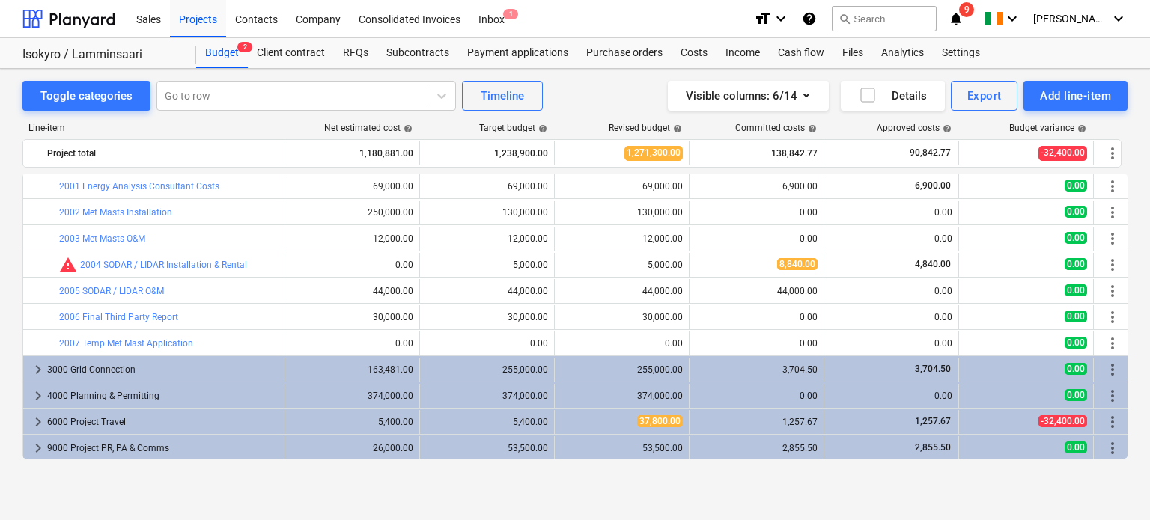
scroll to position [344, 0]
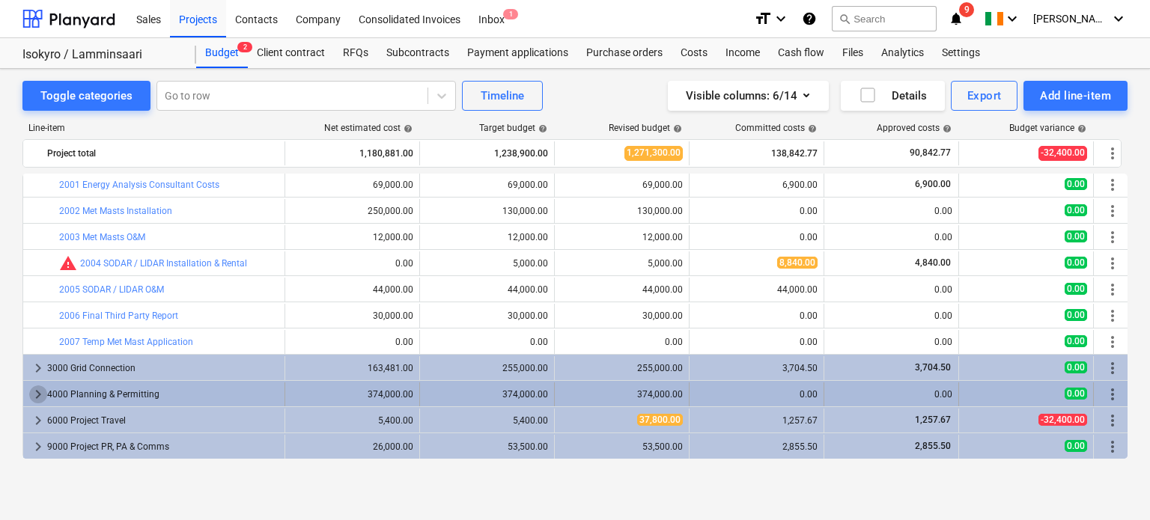
click at [37, 395] on span "keyboard_arrow_right" at bounding box center [38, 395] width 18 height 18
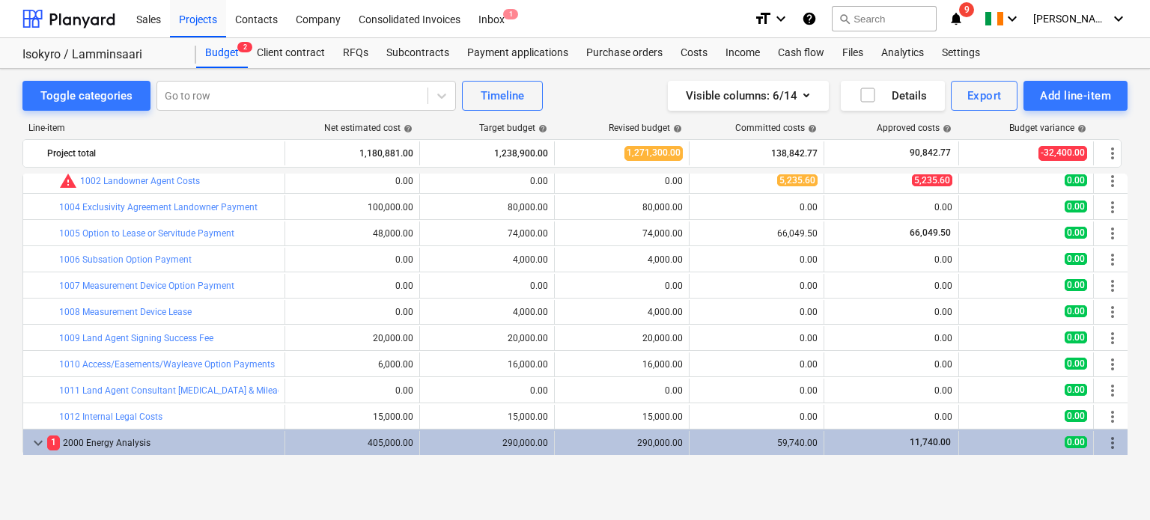
scroll to position [0, 0]
